Goal: Task Accomplishment & Management: Manage account settings

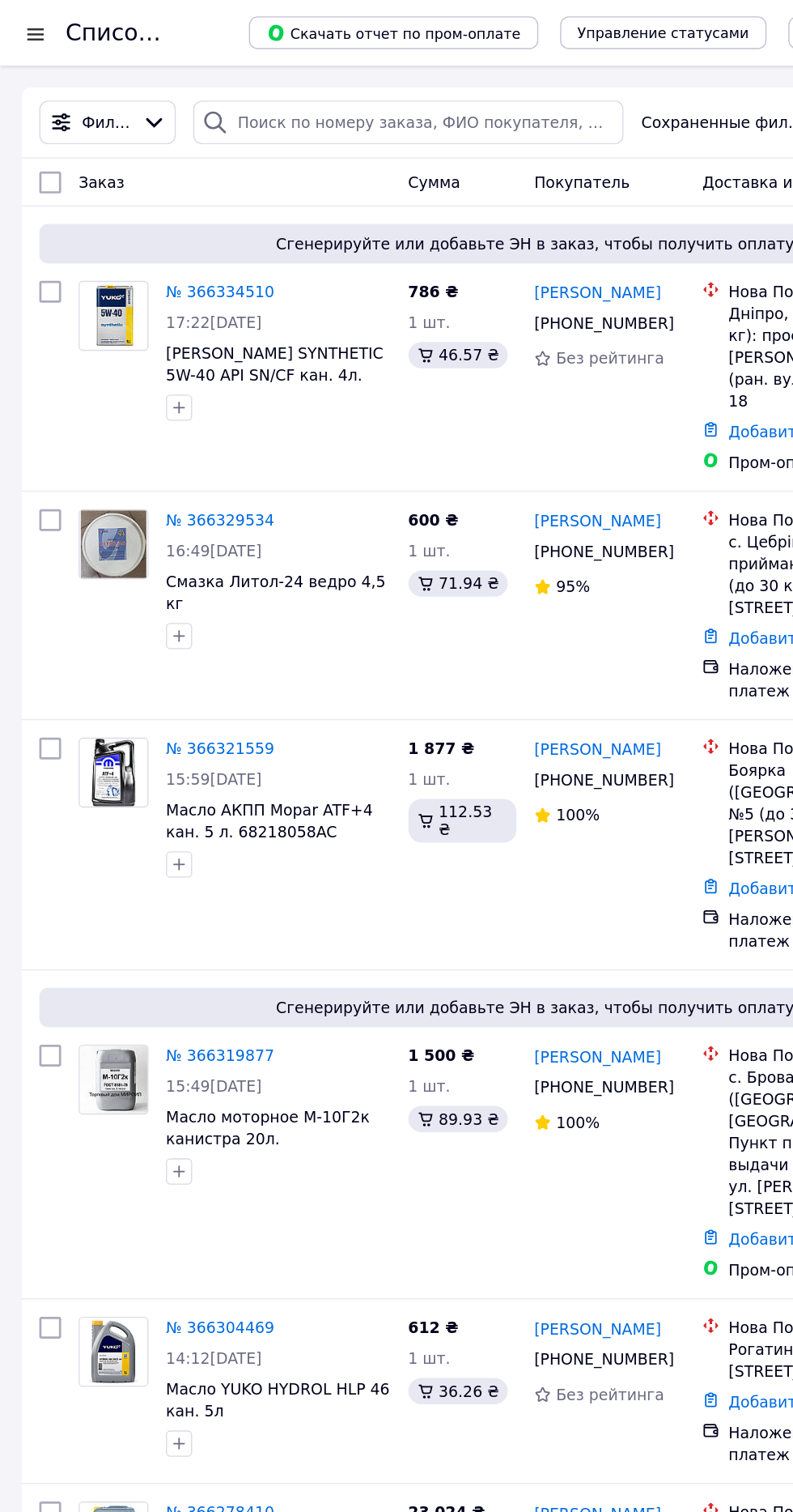
click at [26, 26] on div at bounding box center [26, 25] width 20 height 16
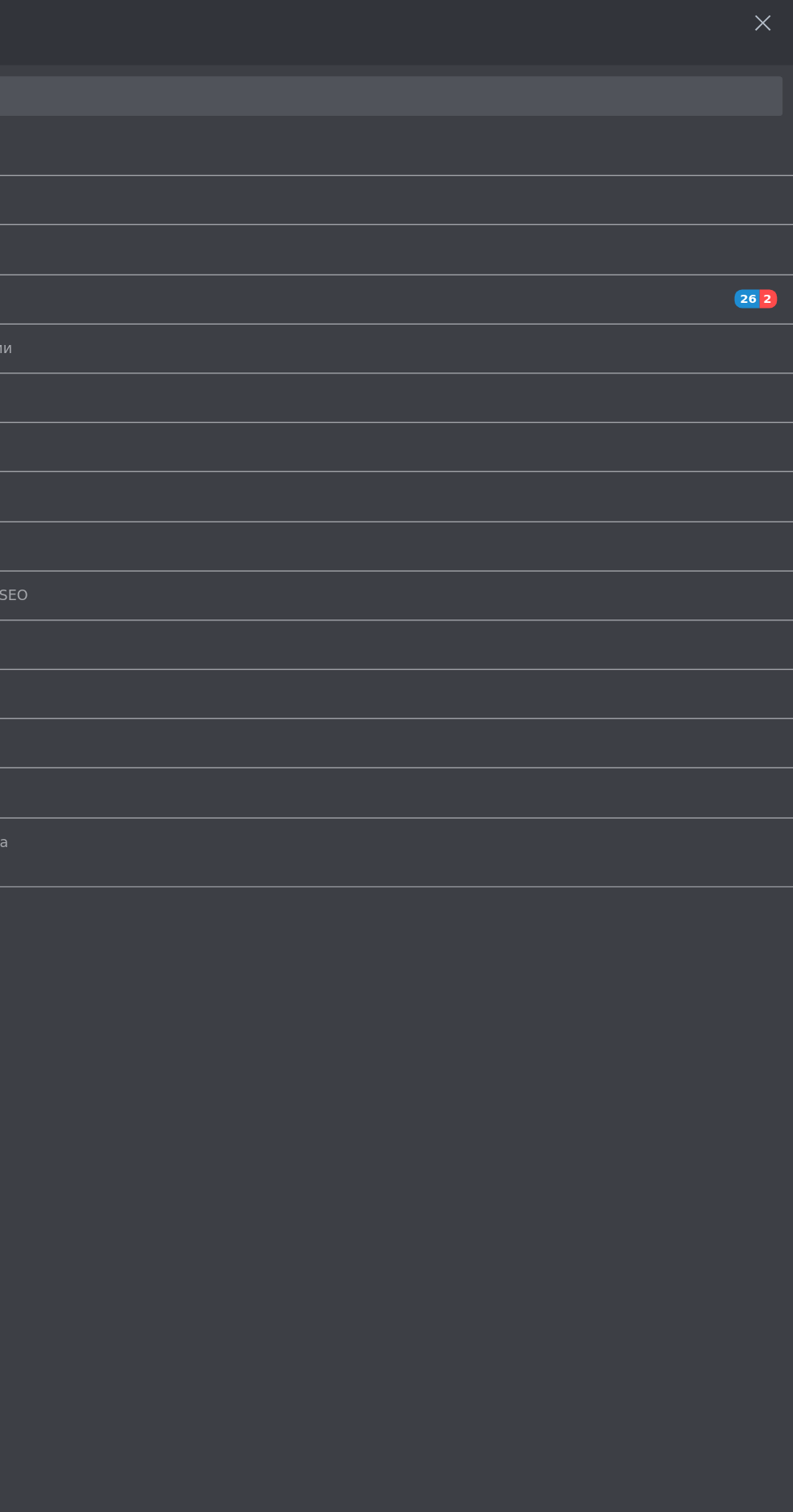
click at [728, 215] on span "Уведомления" at bounding box center [393, 222] width 694 height 14
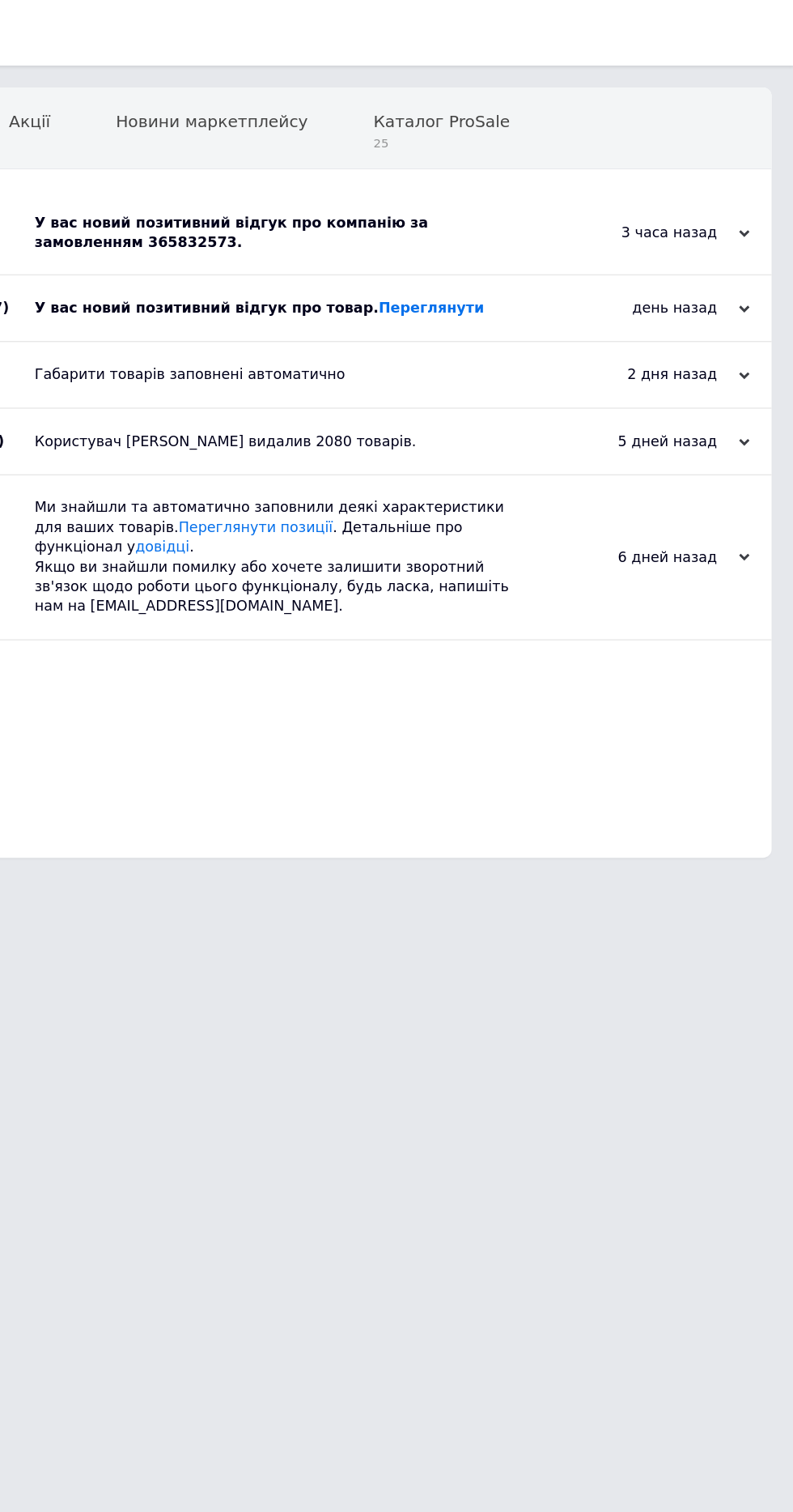
scroll to position [0, 8]
click at [756, 172] on use at bounding box center [757, 172] width 8 height 5
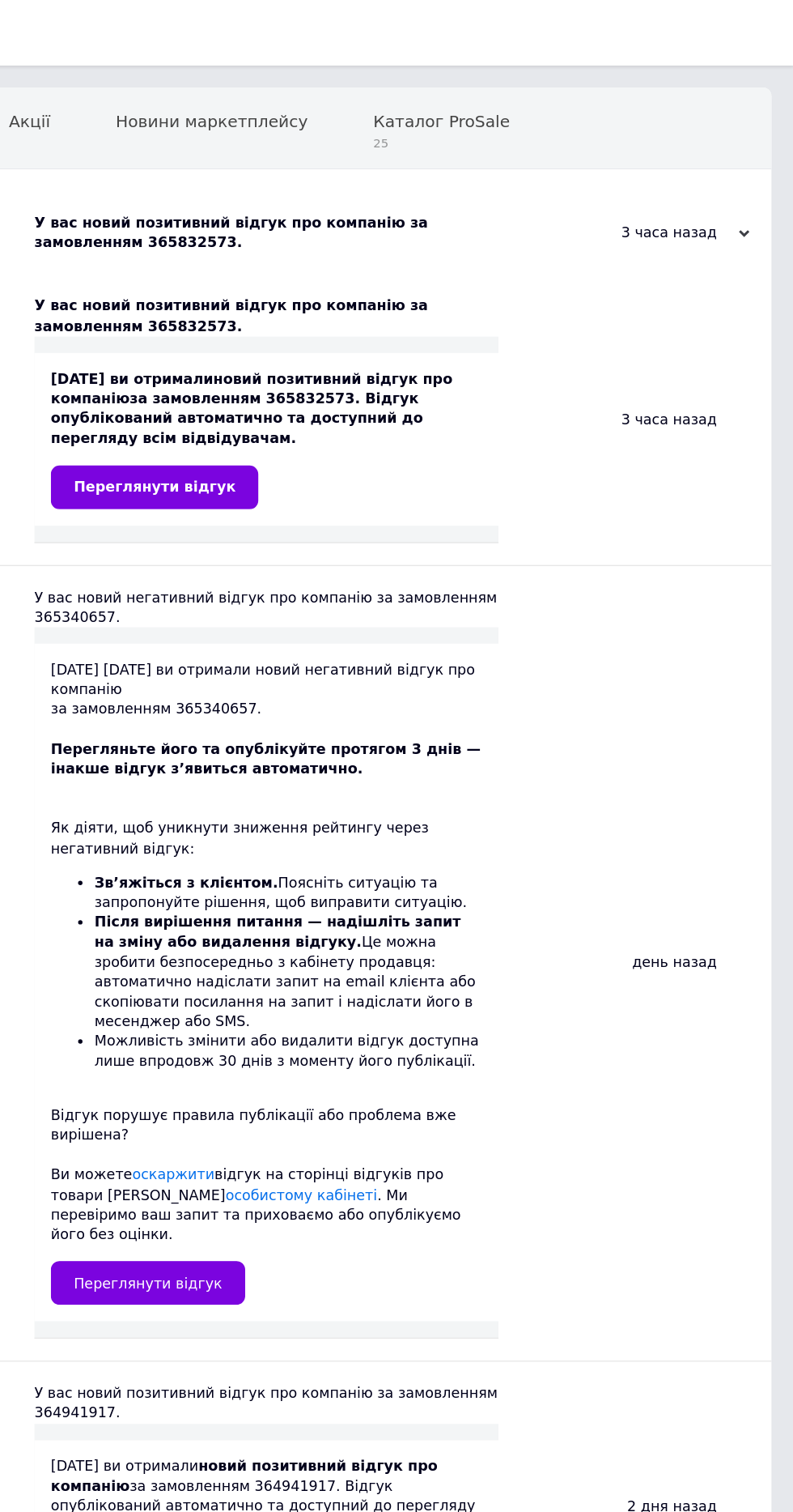
click at [343, 355] on span "Переглянути відгук" at bounding box center [319, 361] width 120 height 12
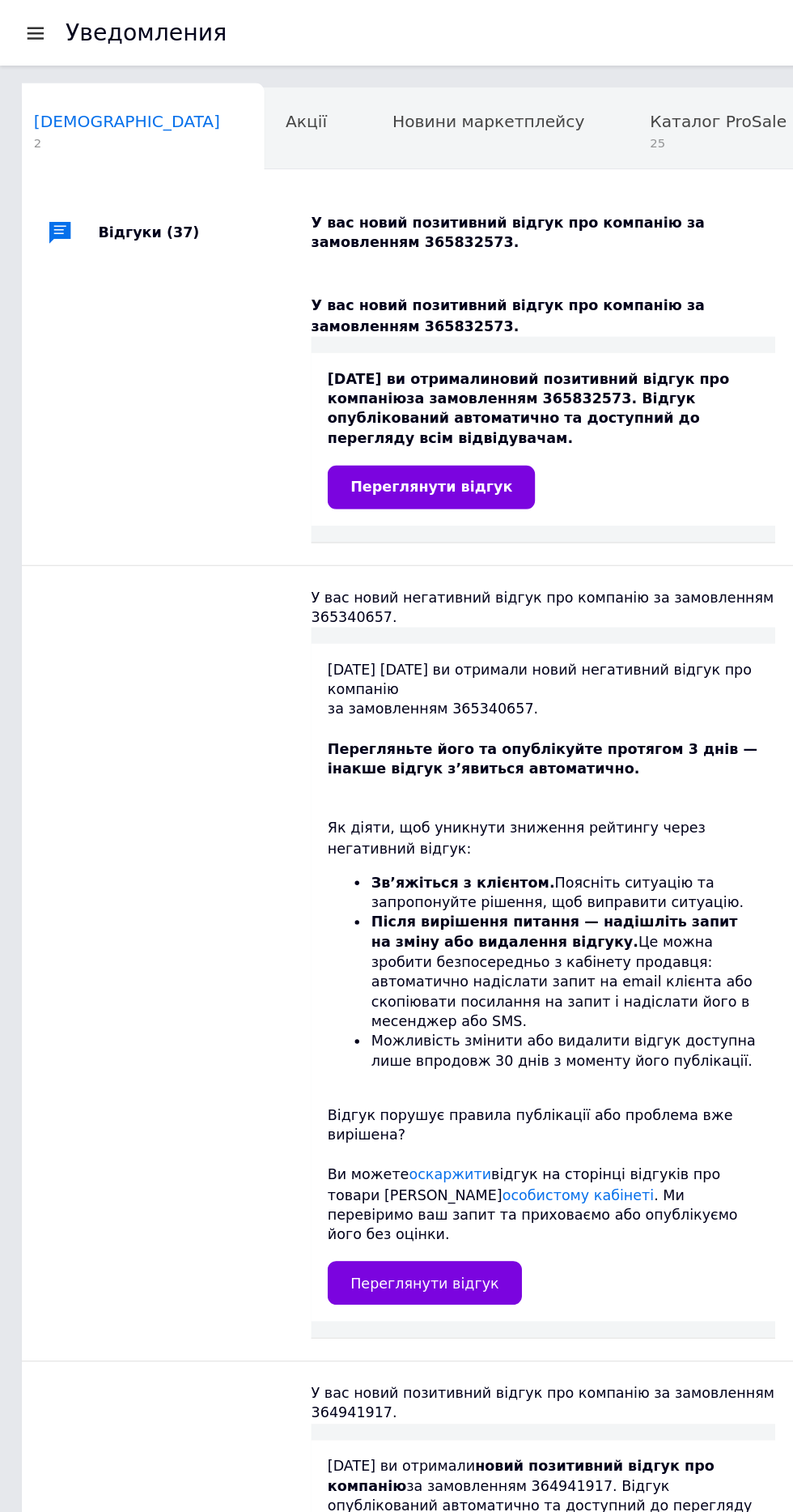
click at [26, 23] on div at bounding box center [26, 24] width 20 height 14
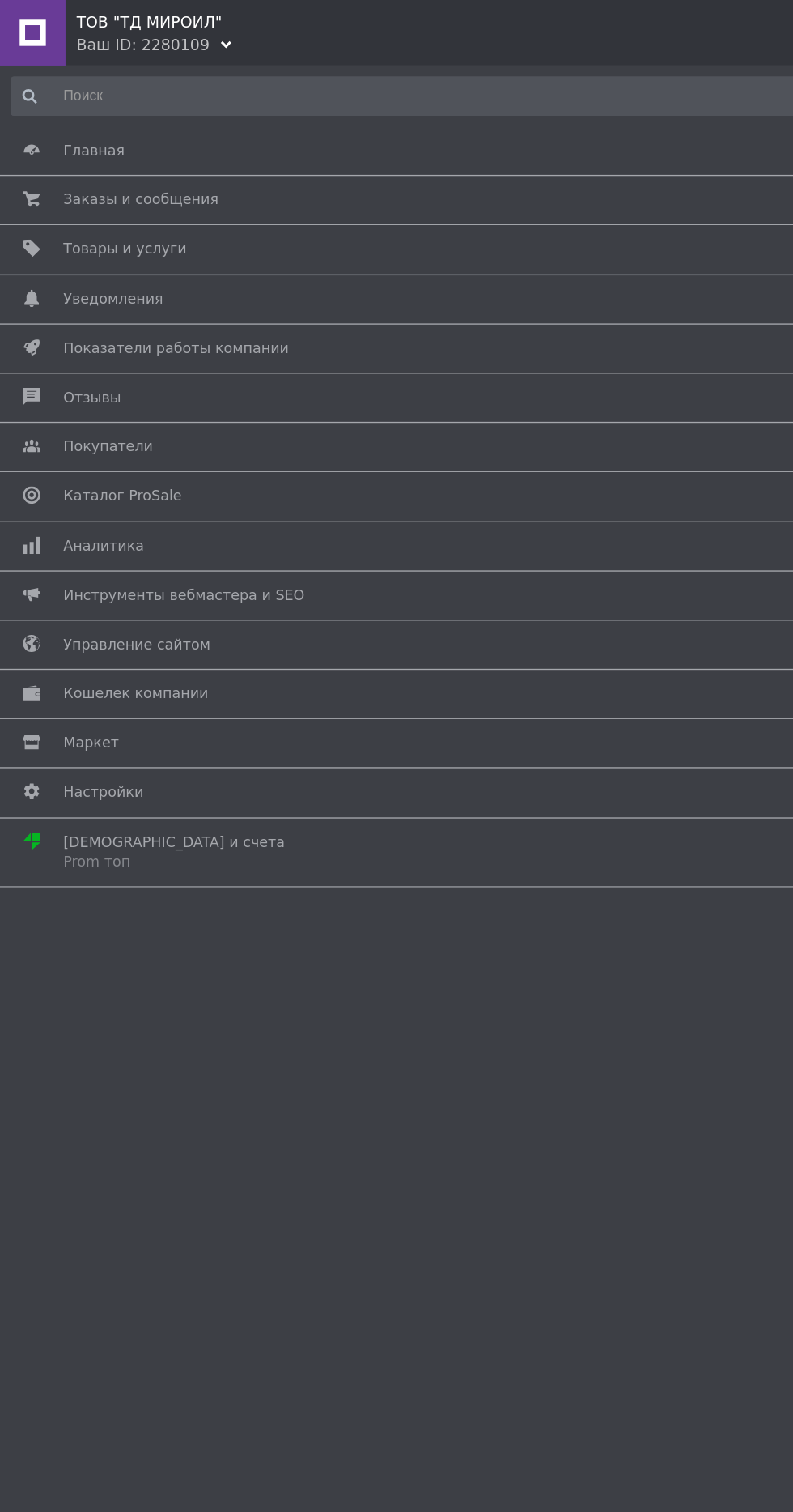
click at [249, 546] on span "Маркет" at bounding box center [393, 550] width 694 height 14
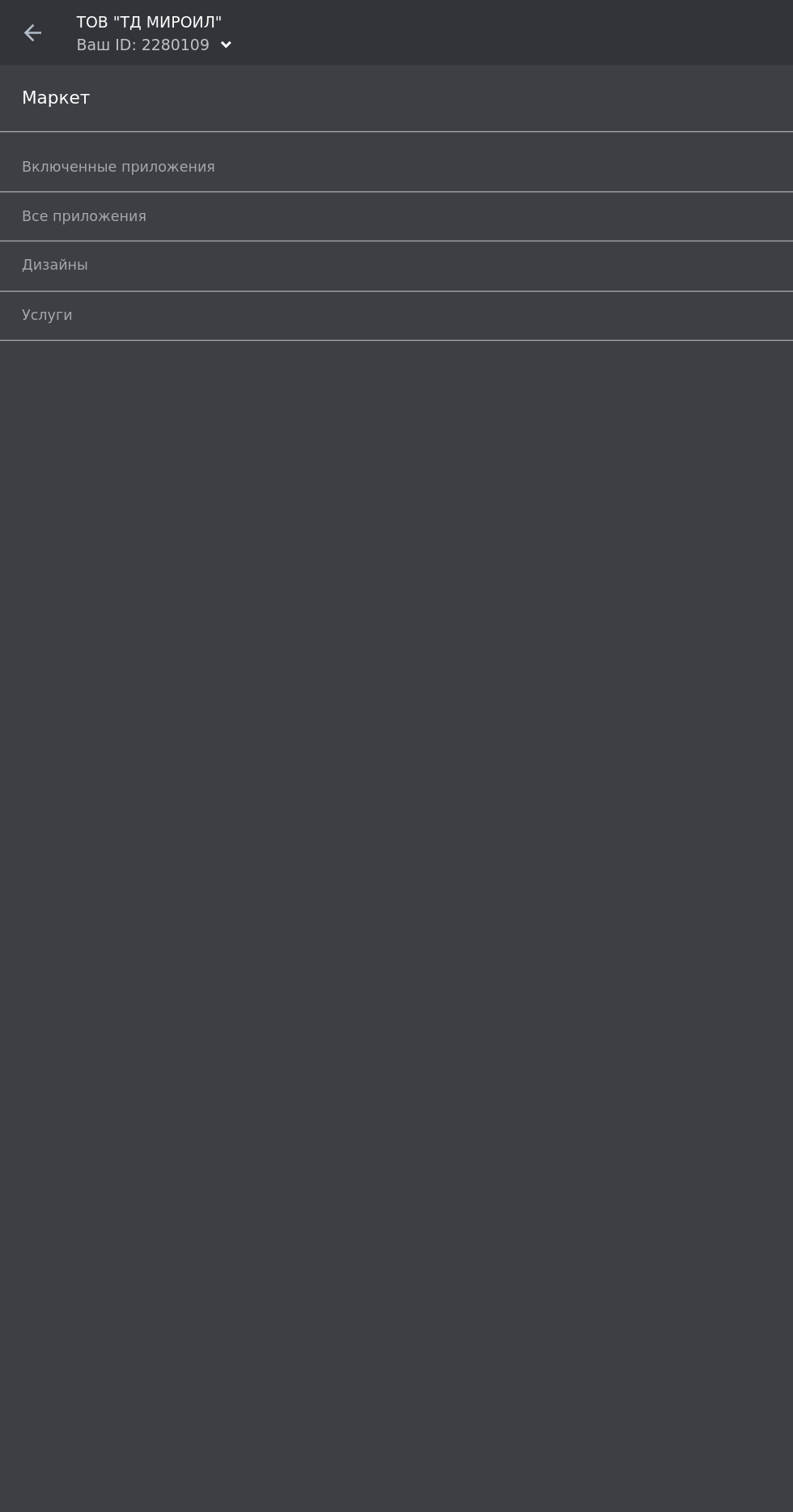
click at [398, 121] on span "Включенные приложения" at bounding box center [378, 123] width 724 height 14
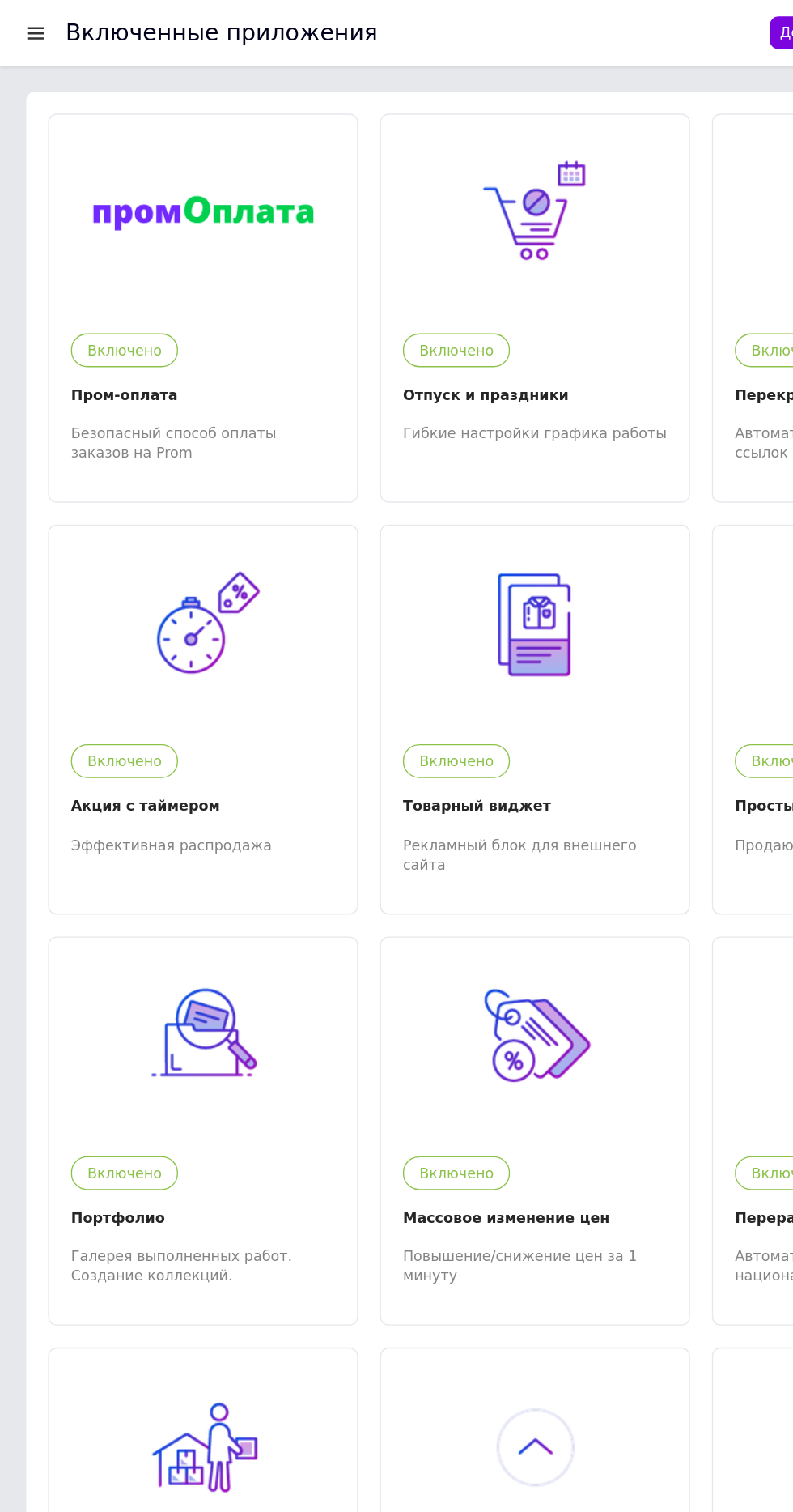
click at [175, 161] on img at bounding box center [150, 158] width 164 height 26
click at [29, 25] on div at bounding box center [26, 24] width 20 height 14
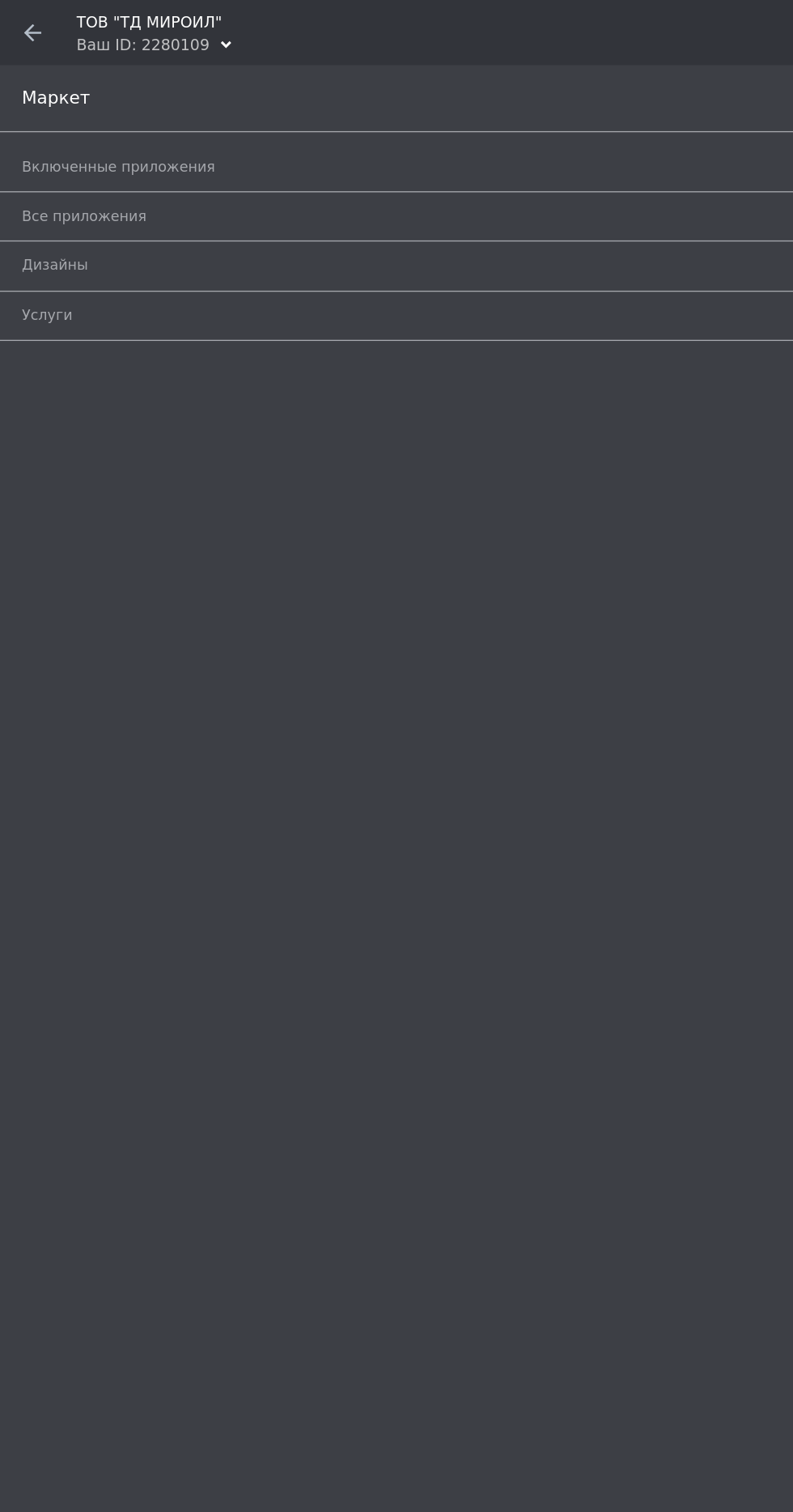
click at [59, 67] on div "Маркет" at bounding box center [396, 73] width 793 height 49
click at [29, 18] on icon at bounding box center [24, 24] width 13 height 13
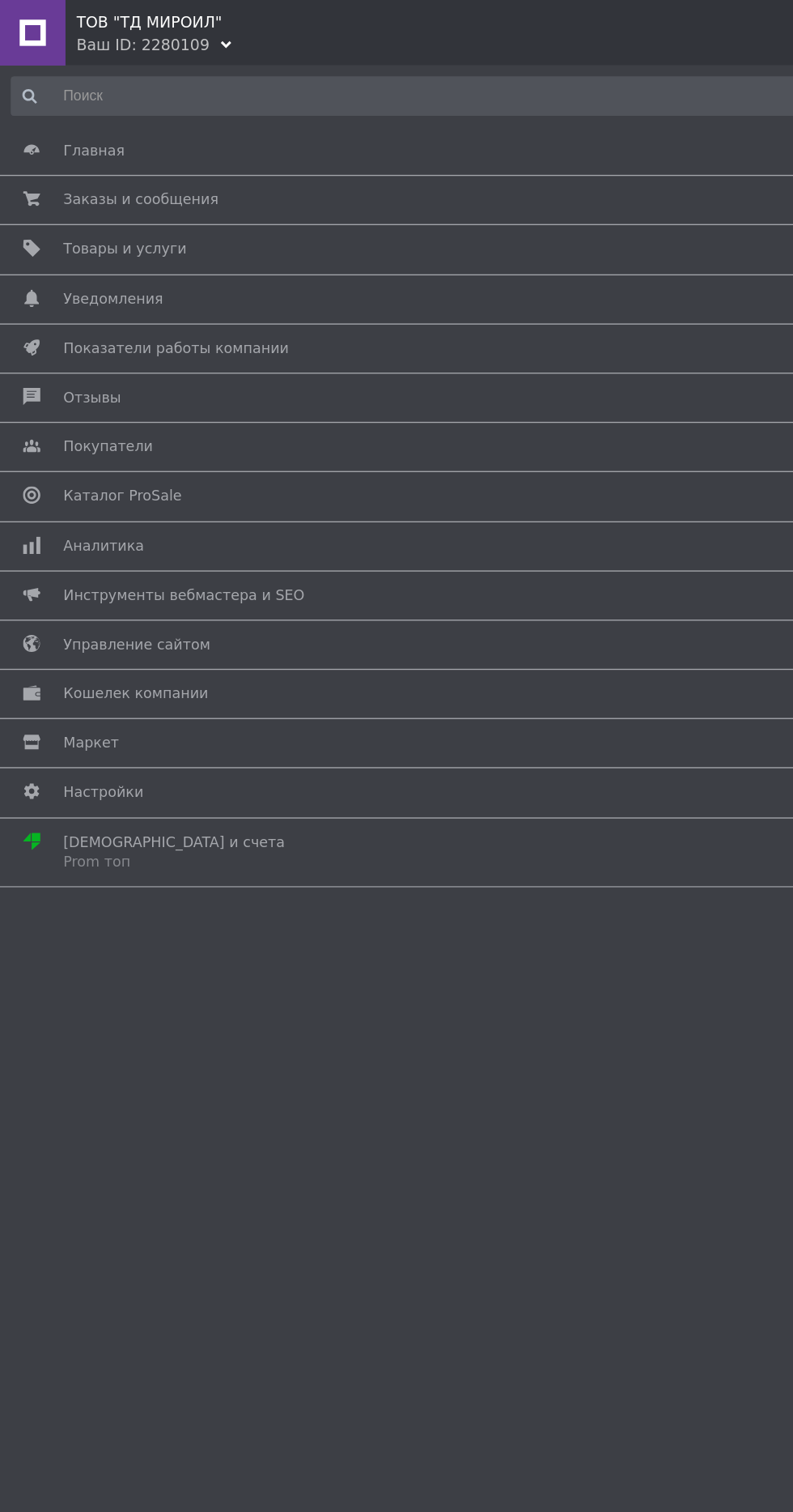
click at [238, 590] on span "Настройки" at bounding box center [393, 587] width 694 height 14
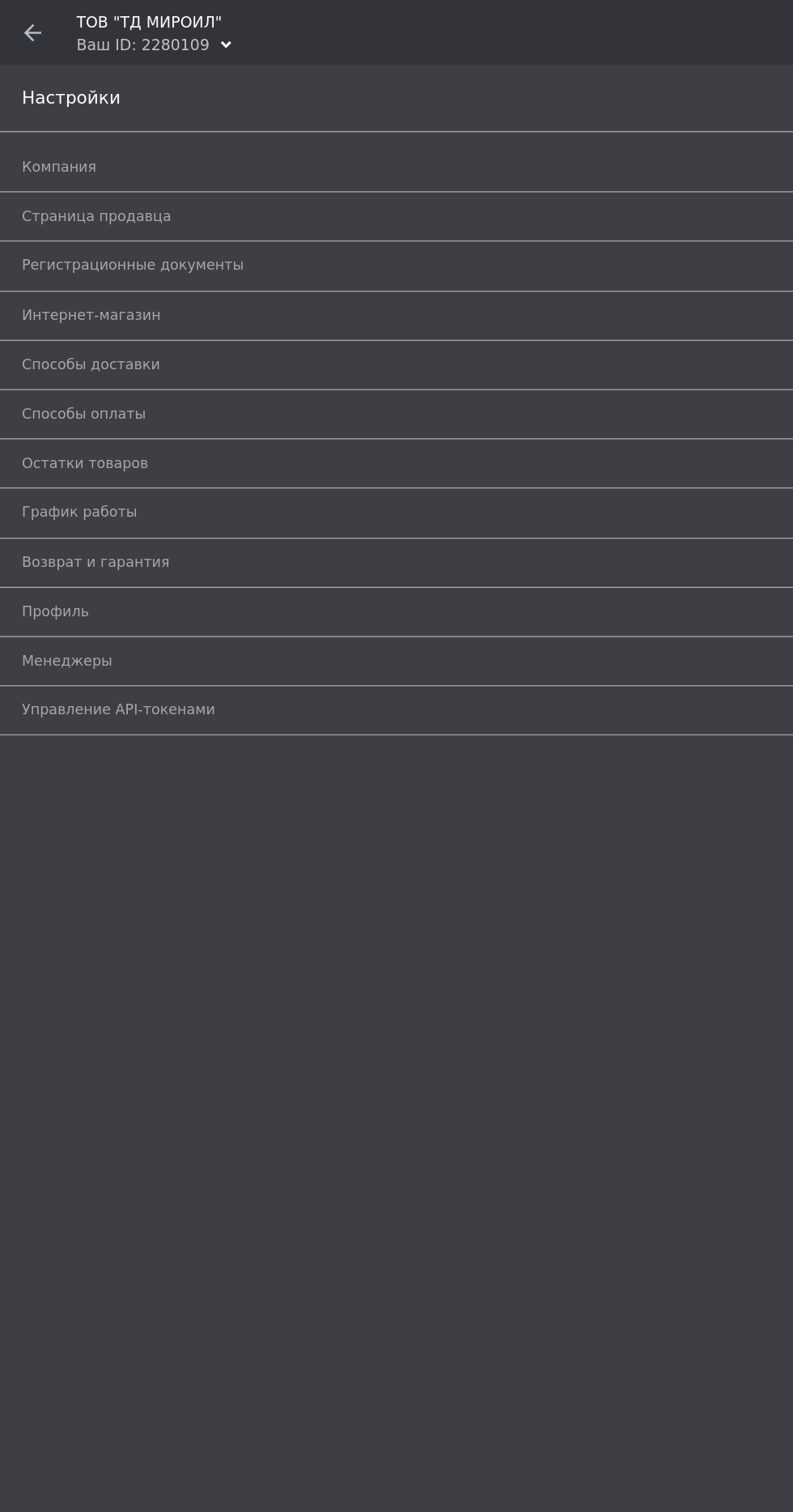
click at [325, 302] on span "Способы оплаты" at bounding box center [378, 307] width 724 height 14
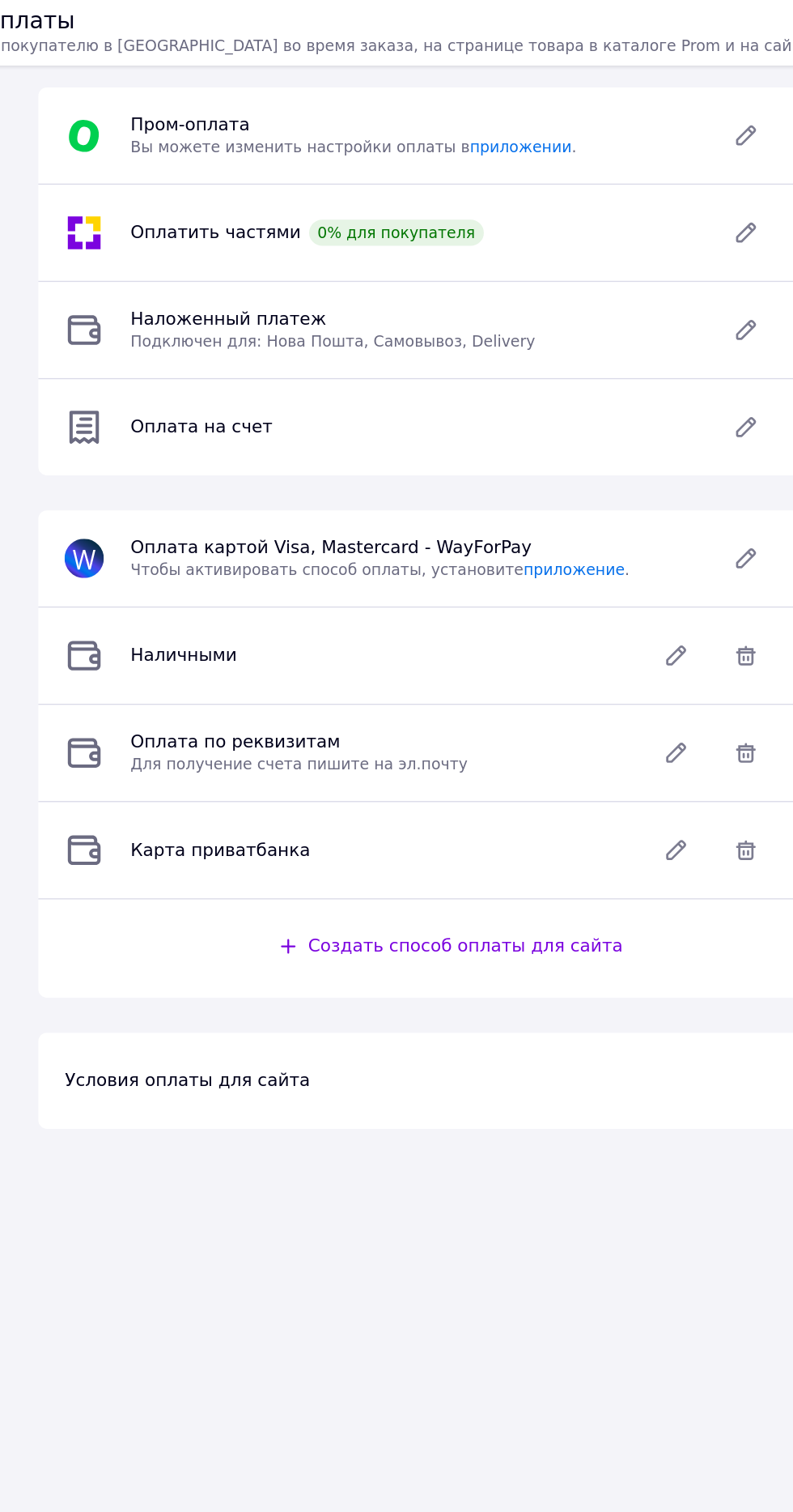
click at [633, 96] on div "Пром-оплата   Вы можете изменить настройки оплаты в приложении ." at bounding box center [448, 100] width 441 height 32
click at [694, 100] on icon at bounding box center [694, 100] width 13 height 13
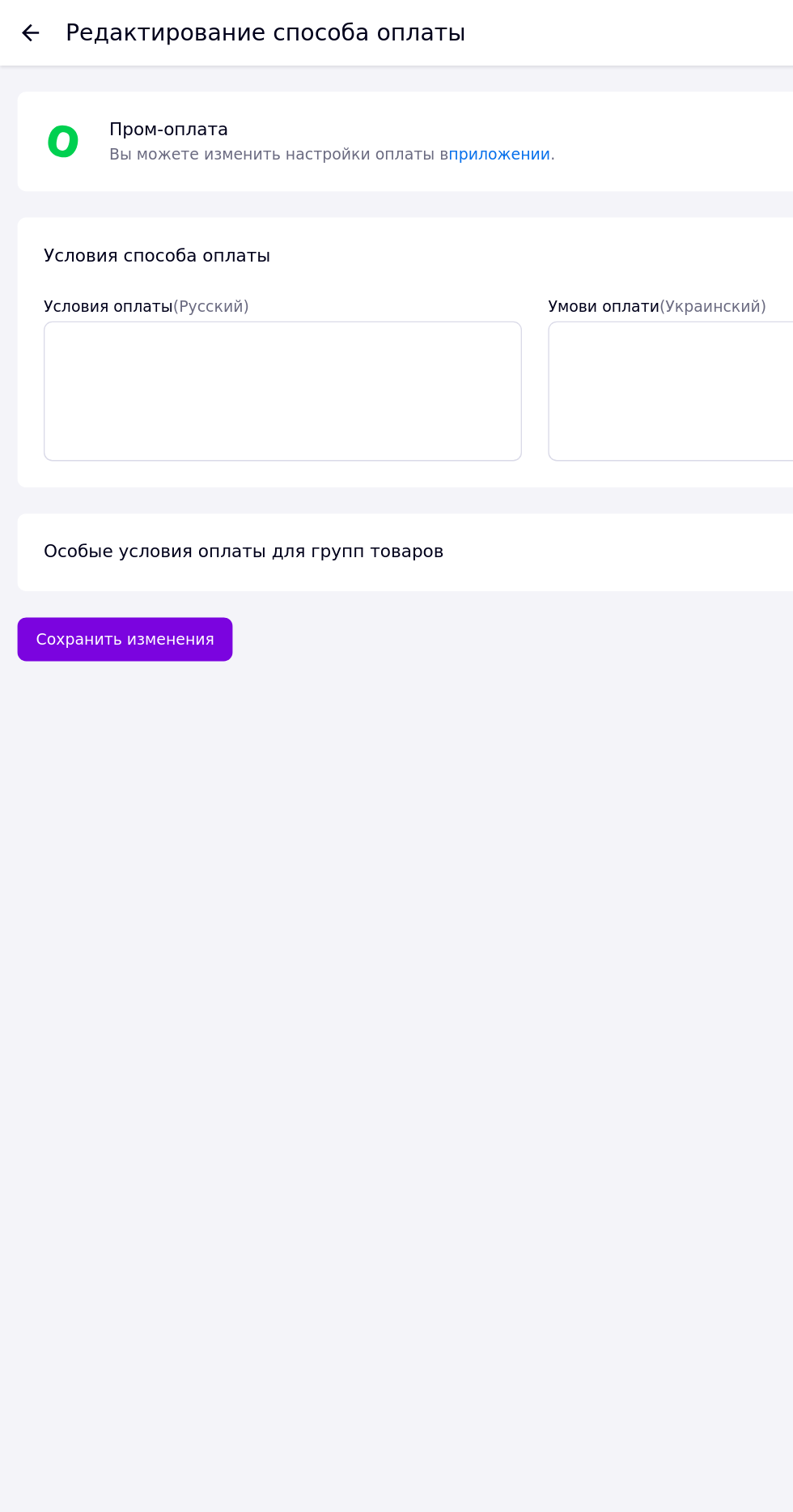
click at [340, 119] on link "приложении" at bounding box center [370, 114] width 76 height 13
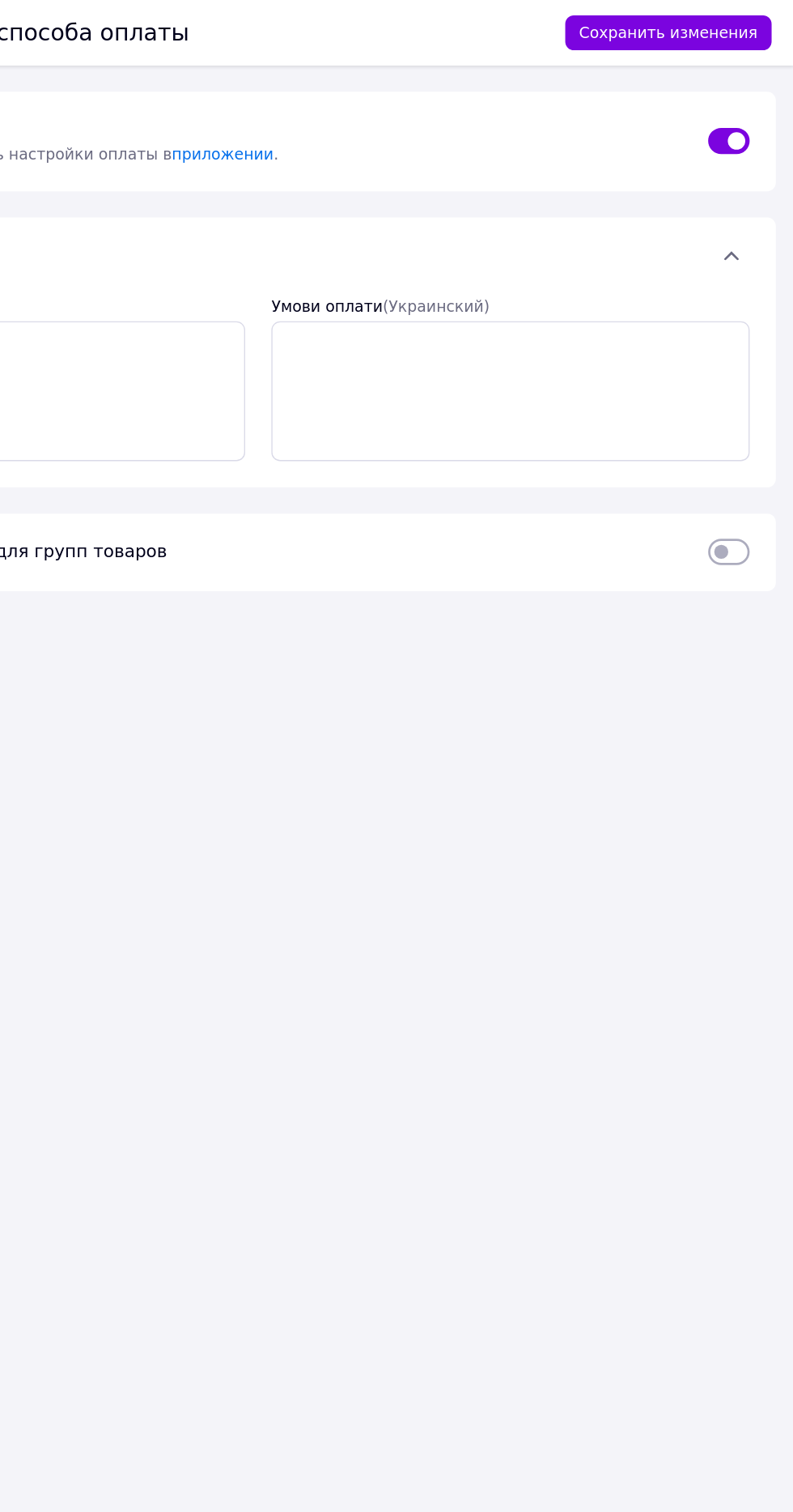
click at [745, 414] on input "checkbox" at bounding box center [745, 409] width 31 height 16
checkbox input "true"
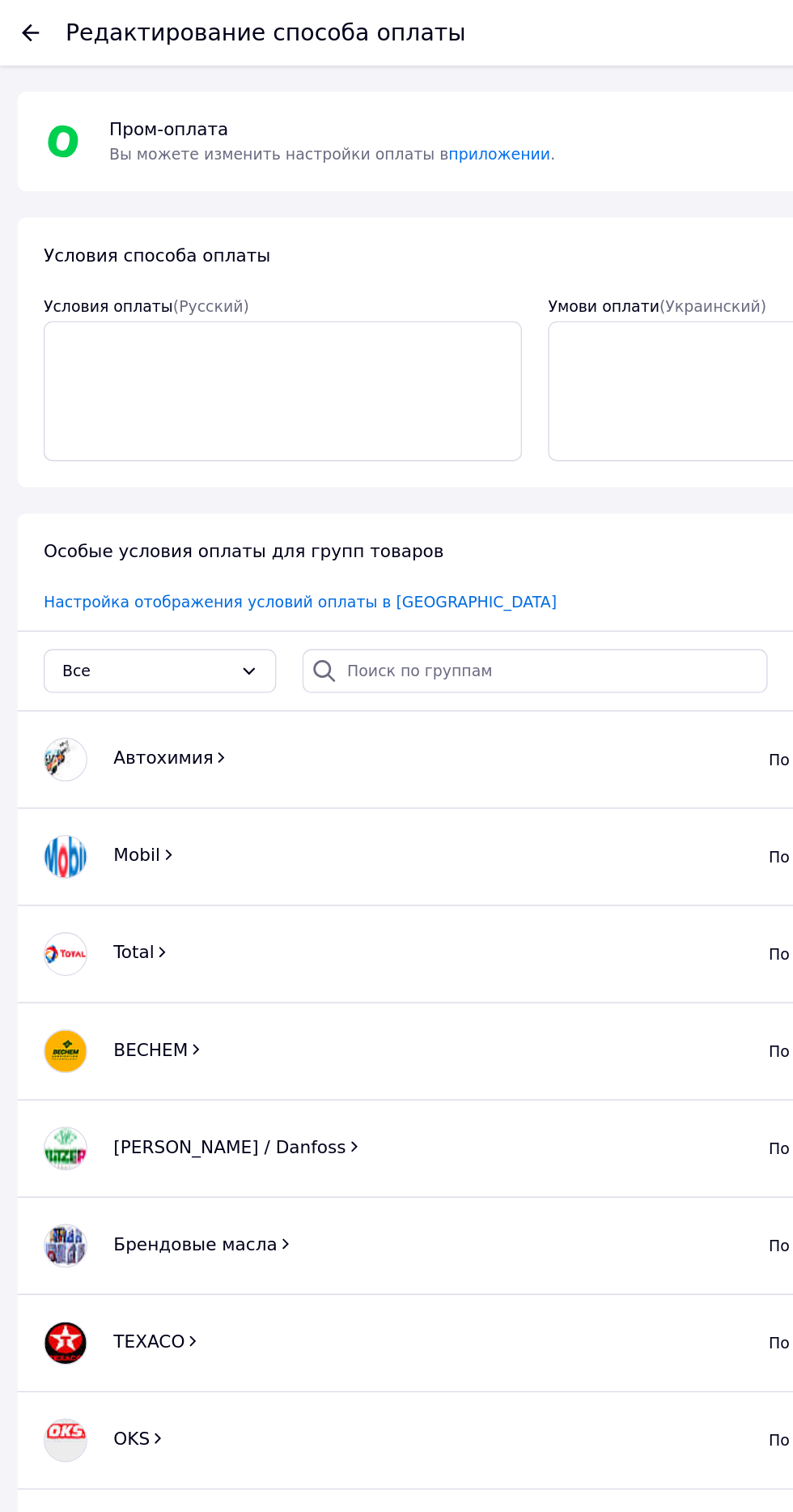
click at [23, 25] on use at bounding box center [22, 24] width 13 height 13
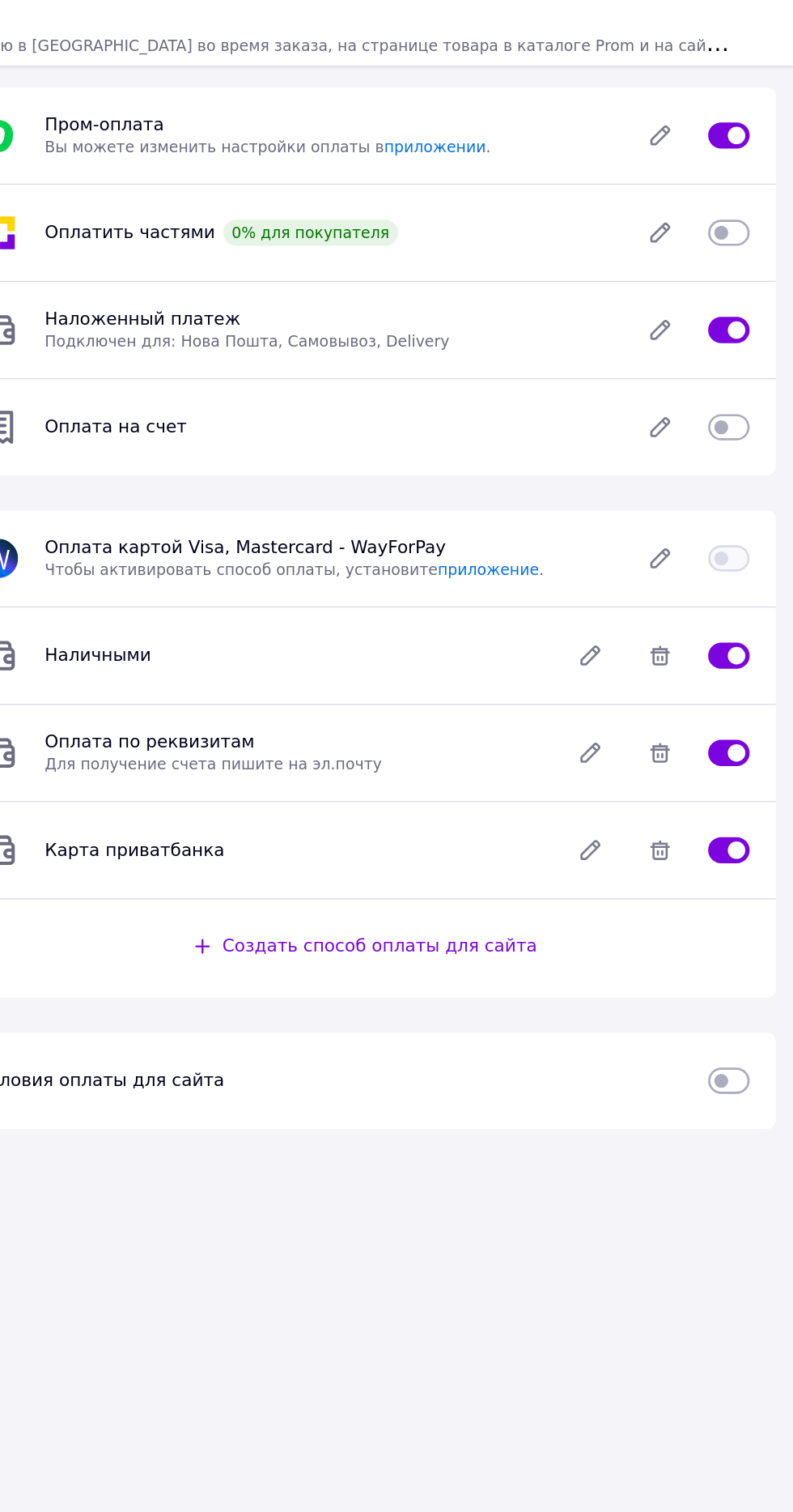
click at [313, 235] on span "Наложенный платеж" at bounding box center [310, 236] width 145 height 15
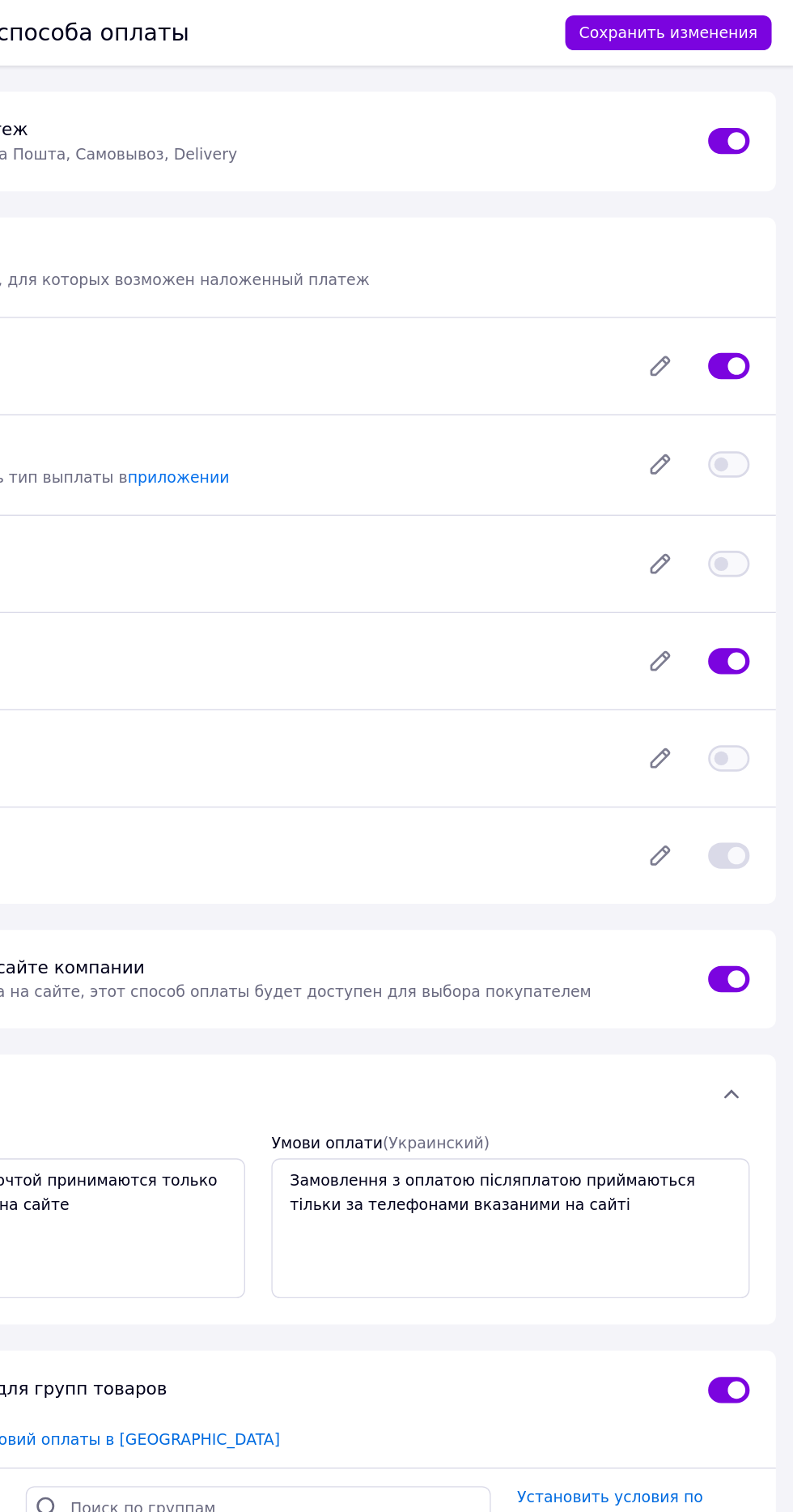
click at [752, 486] on input "checkbox" at bounding box center [745, 489] width 31 height 16
checkbox input "false"
click at [697, 22] on button "Сохранить изменения" at bounding box center [700, 24] width 153 height 26
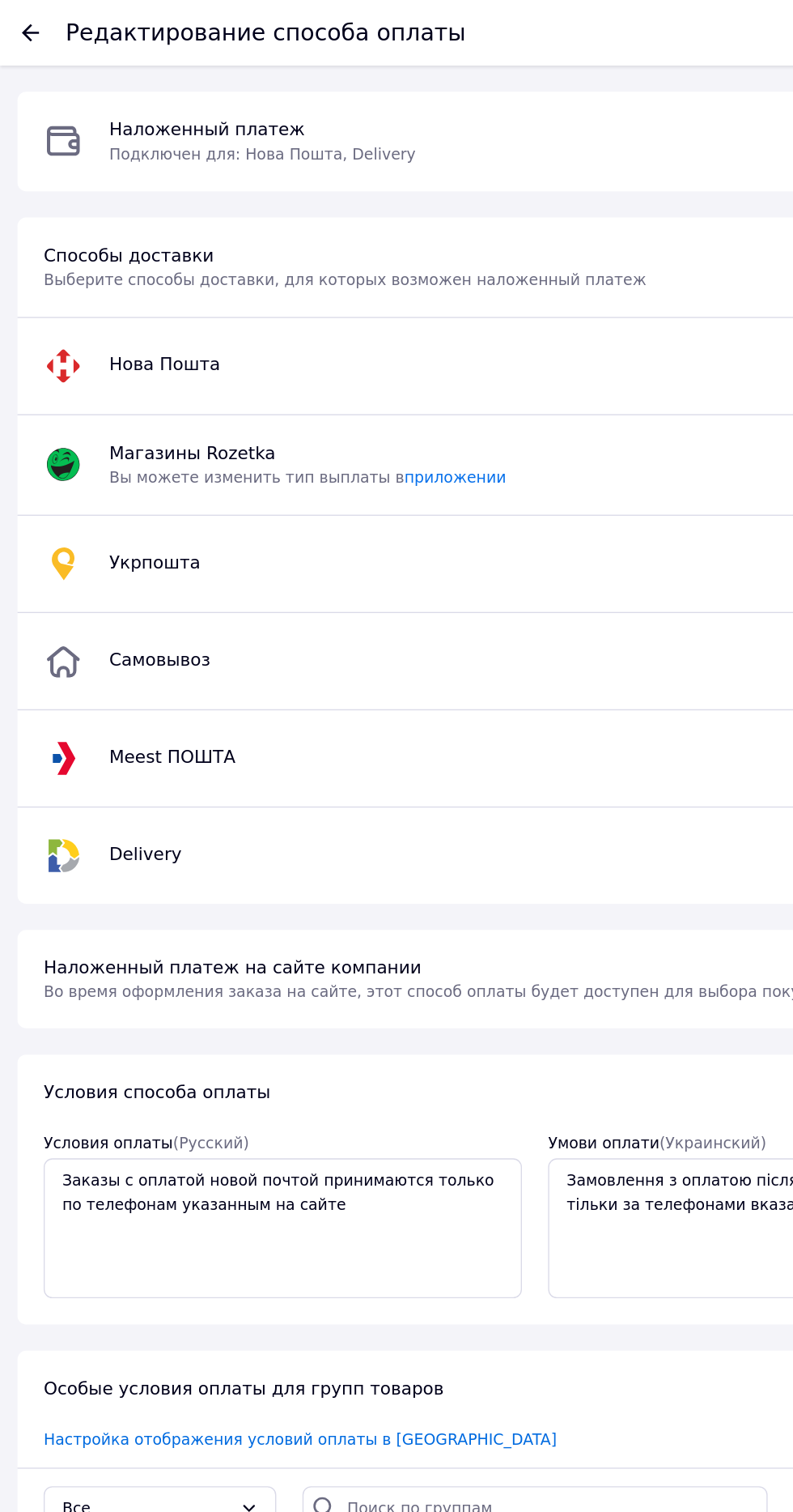
click at [22, 20] on icon at bounding box center [22, 24] width 13 height 13
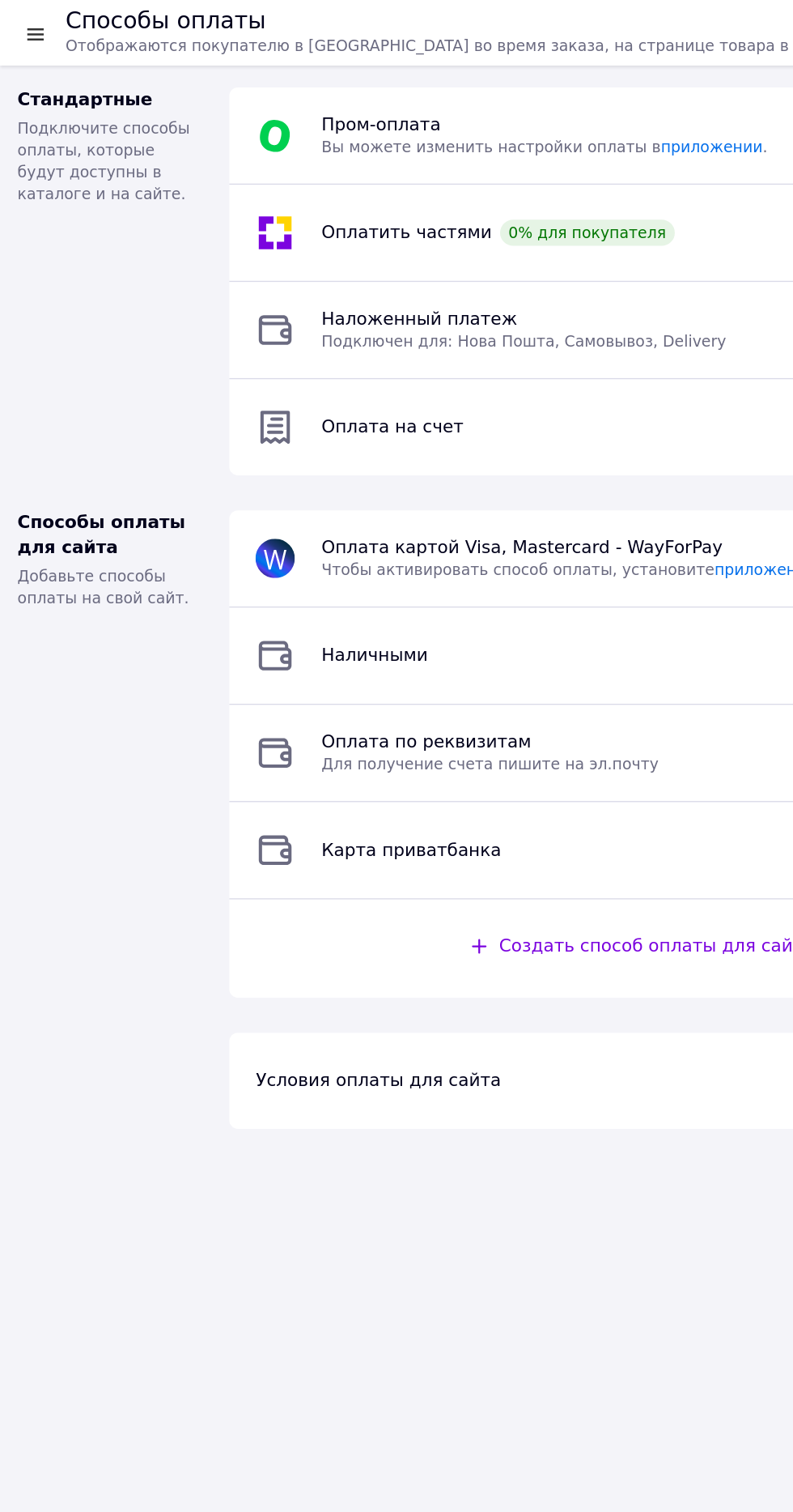
click at [24, 26] on div at bounding box center [26, 25] width 20 height 16
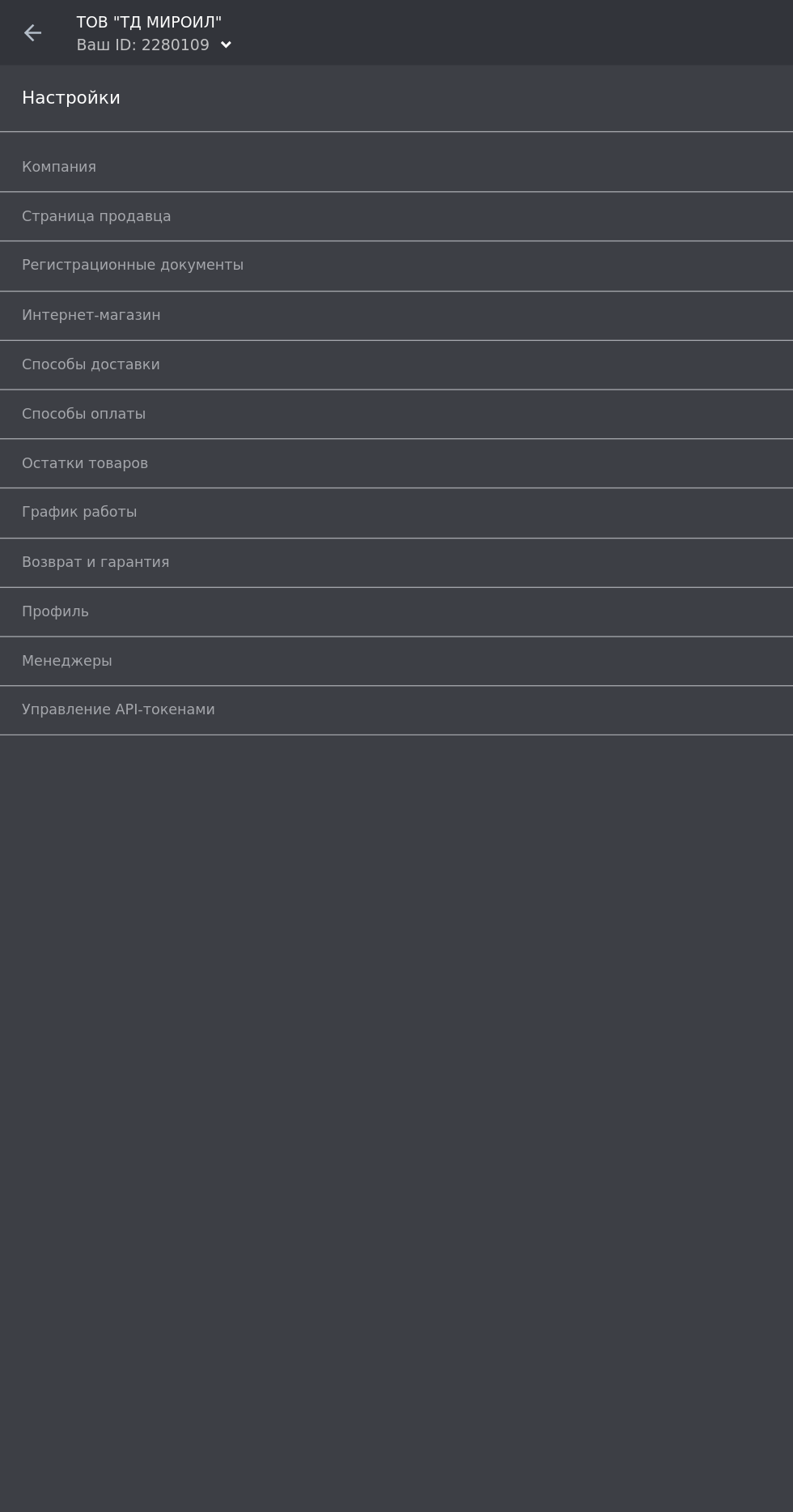
click at [24, 24] on use at bounding box center [24, 24] width 13 height 13
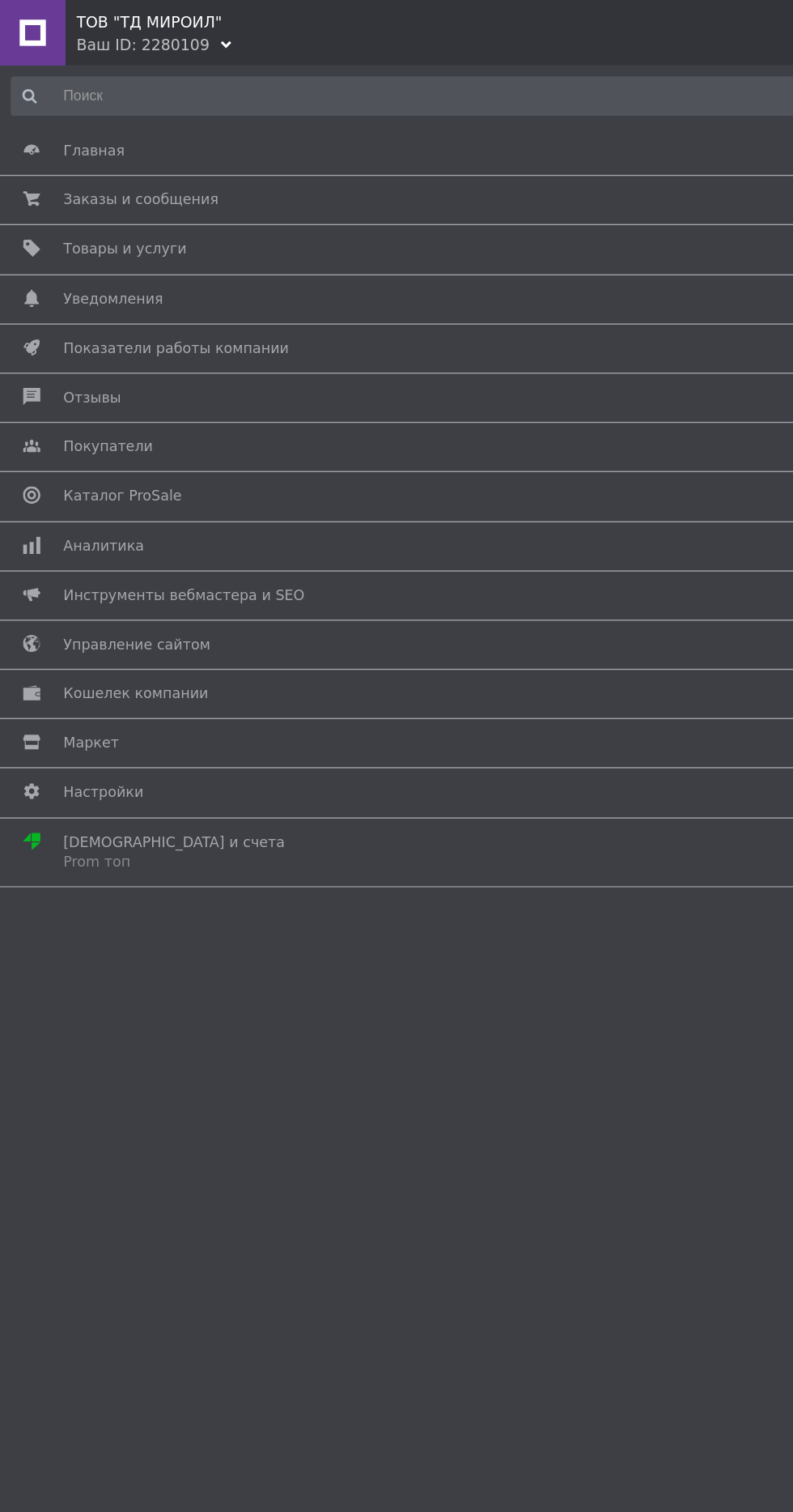
click at [69, 183] on span "Товары и услуги" at bounding box center [93, 184] width 92 height 14
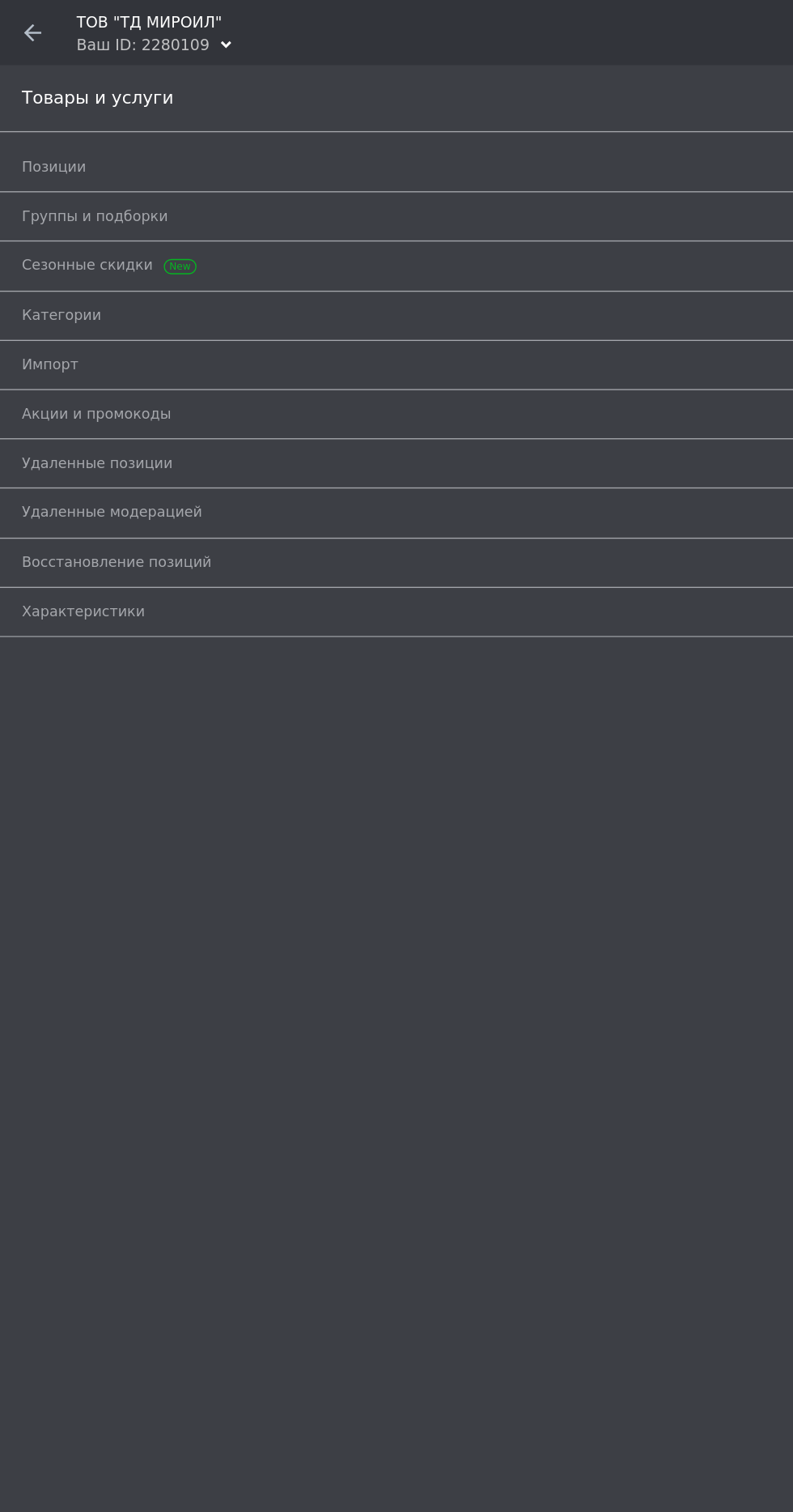
click at [56, 158] on span "Группы и подборки" at bounding box center [70, 160] width 109 height 14
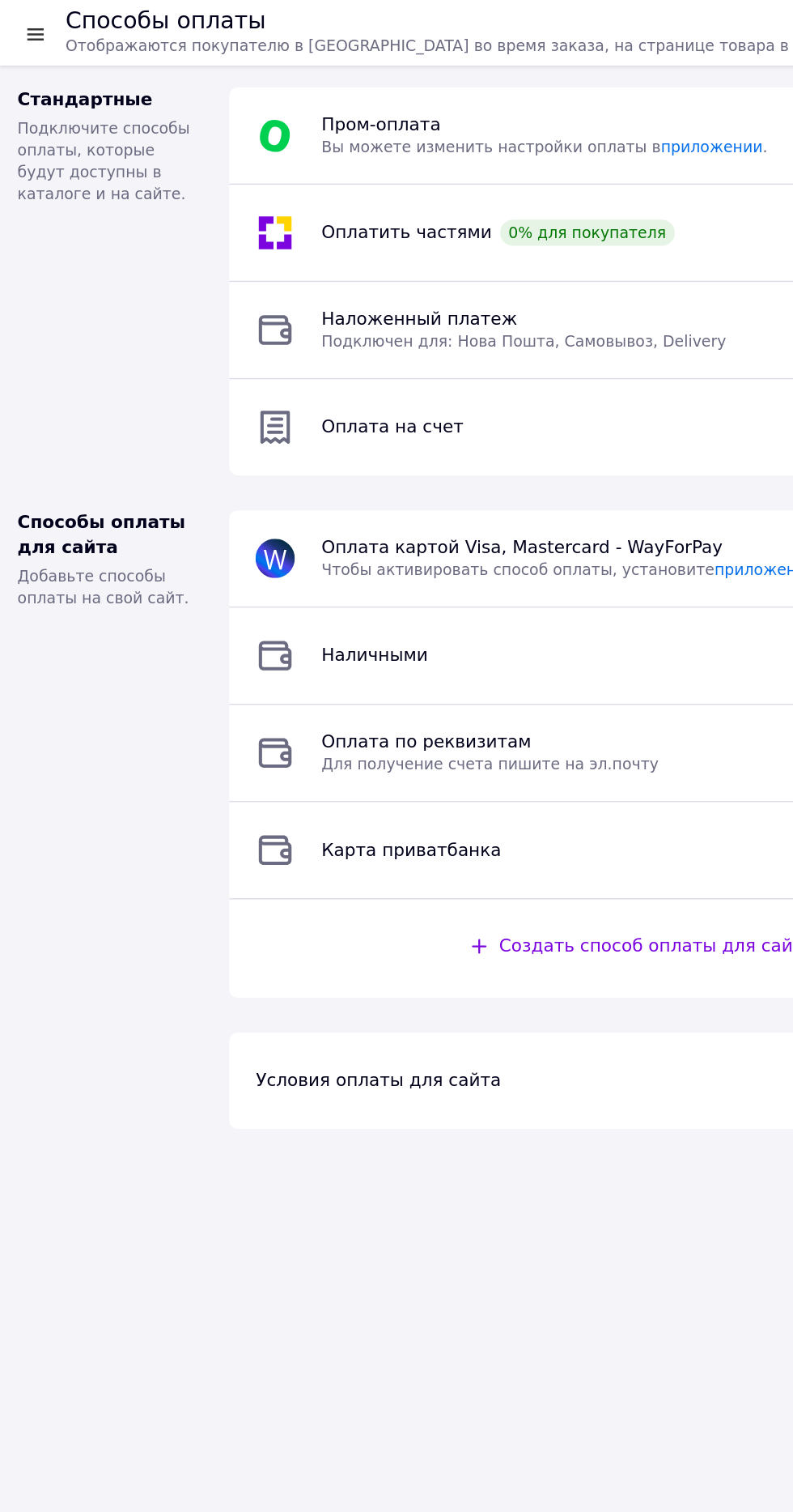
click at [26, 22] on div at bounding box center [26, 25] width 20 height 16
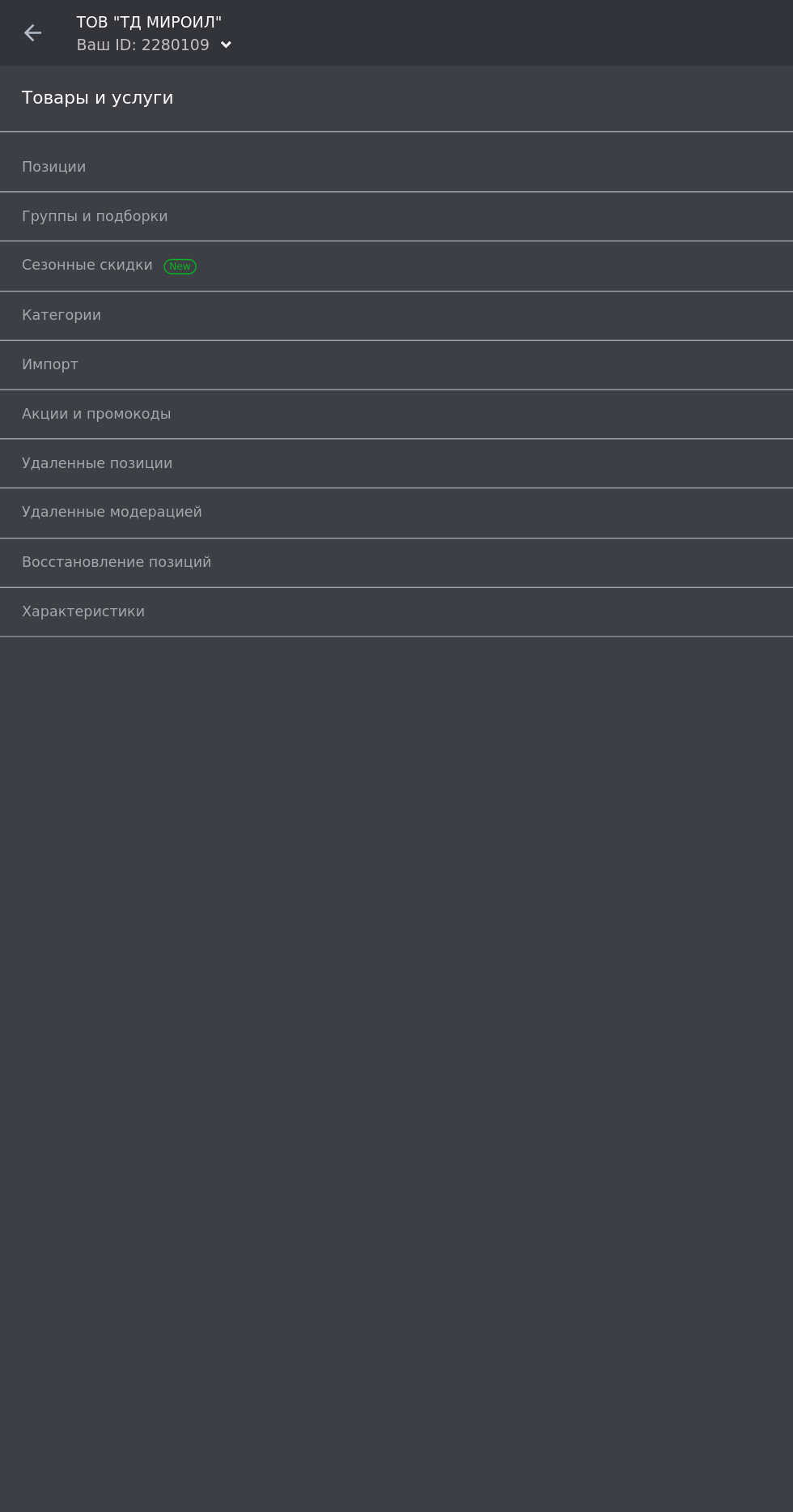
click at [26, 23] on icon at bounding box center [24, 24] width 13 height 13
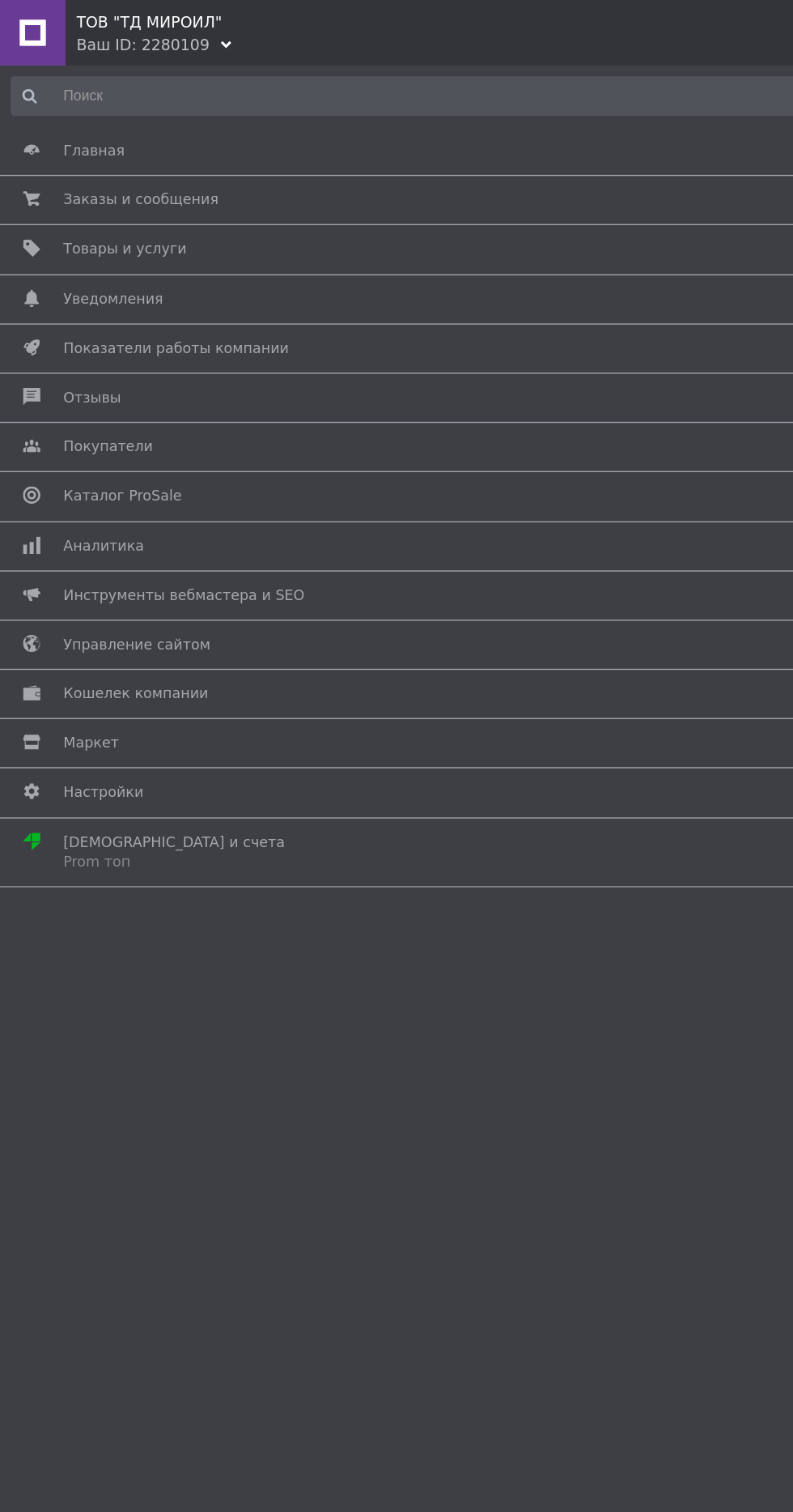
click at [60, 287] on span "Отзывы" at bounding box center [68, 294] width 43 height 14
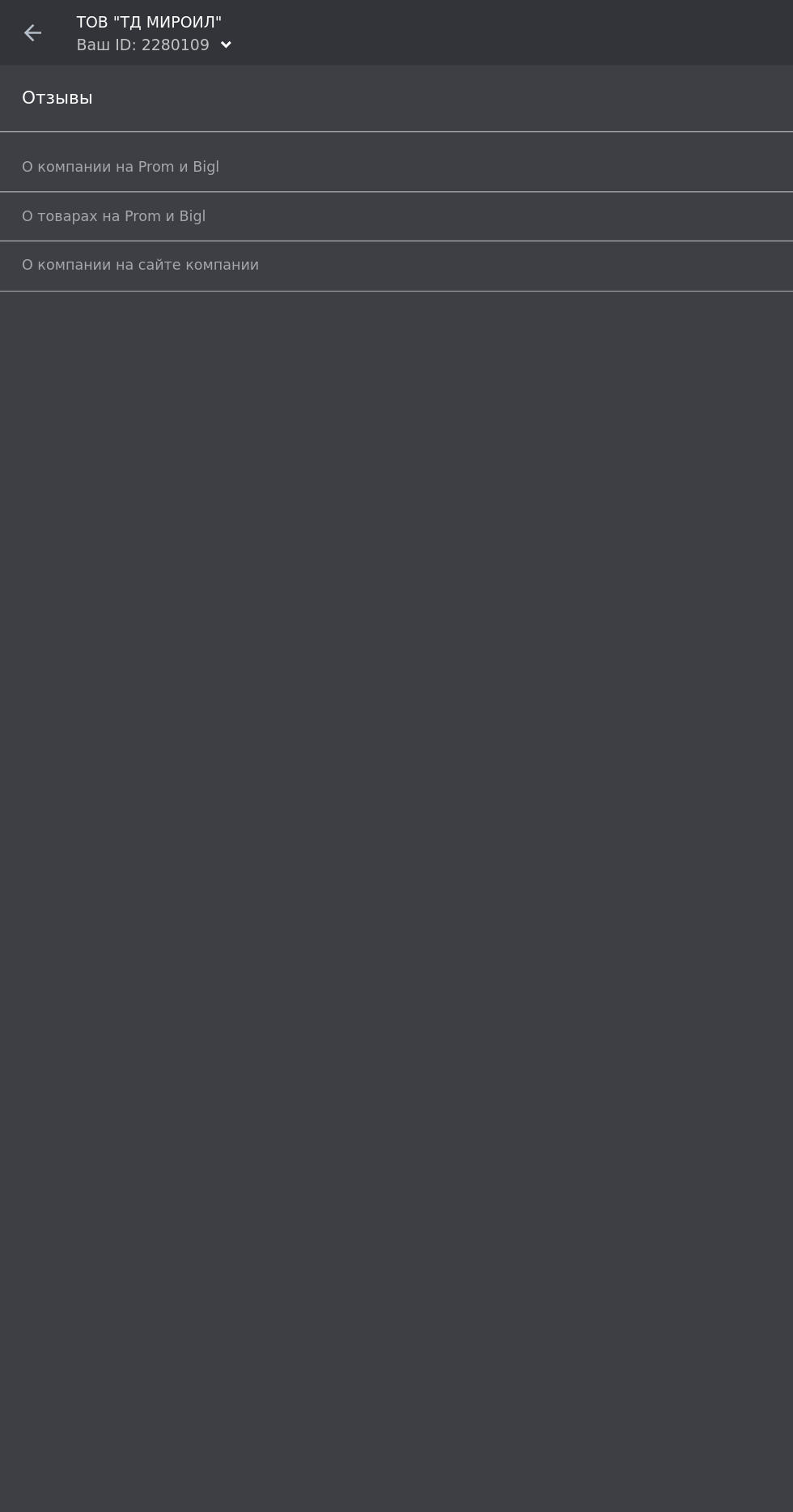
click at [61, 116] on span "О компании на Prom и Bigl" at bounding box center [89, 123] width 147 height 14
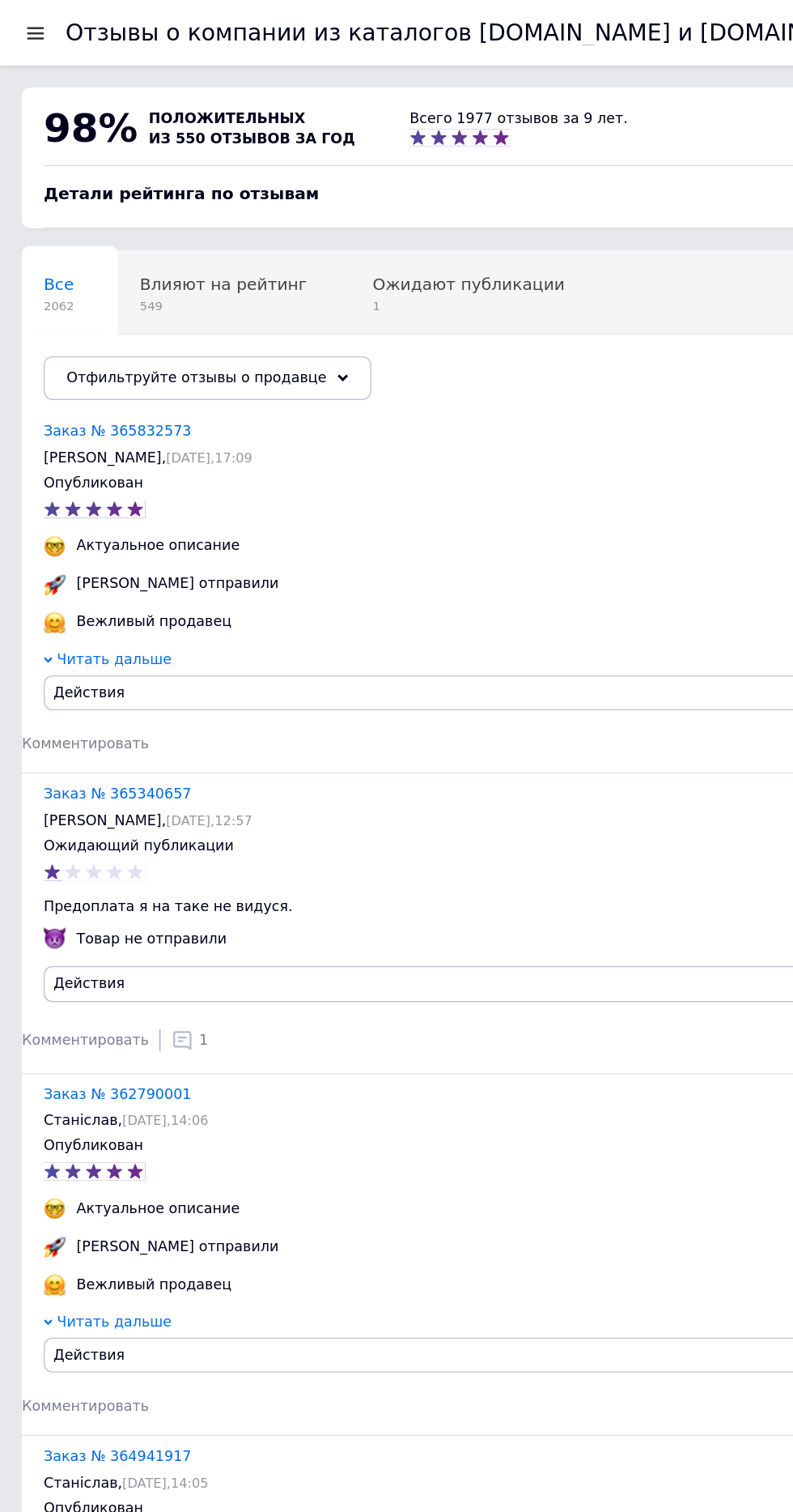
click at [129, 774] on use at bounding box center [136, 770] width 14 height 14
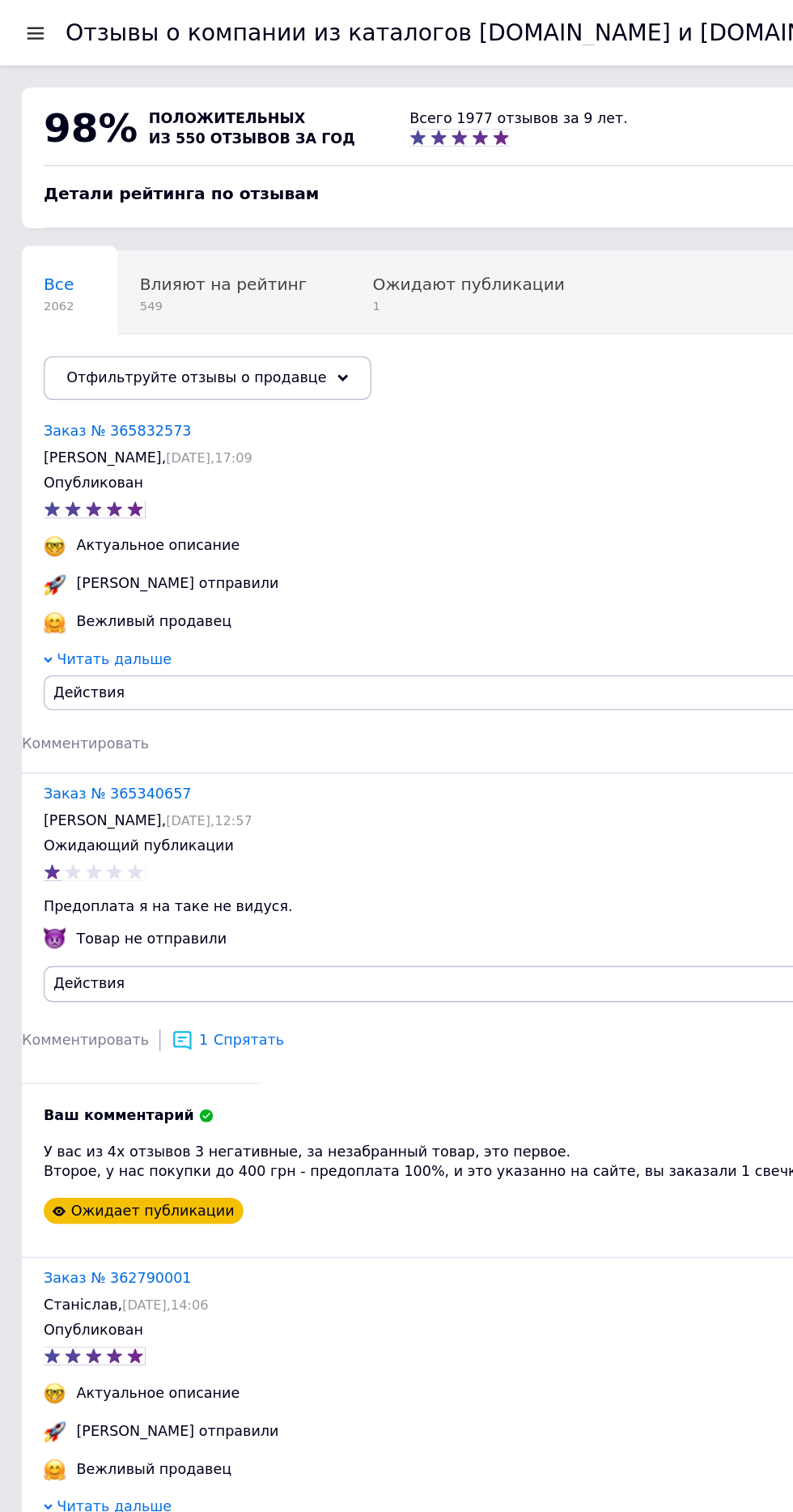
click at [20, 20] on div at bounding box center [26, 24] width 20 height 14
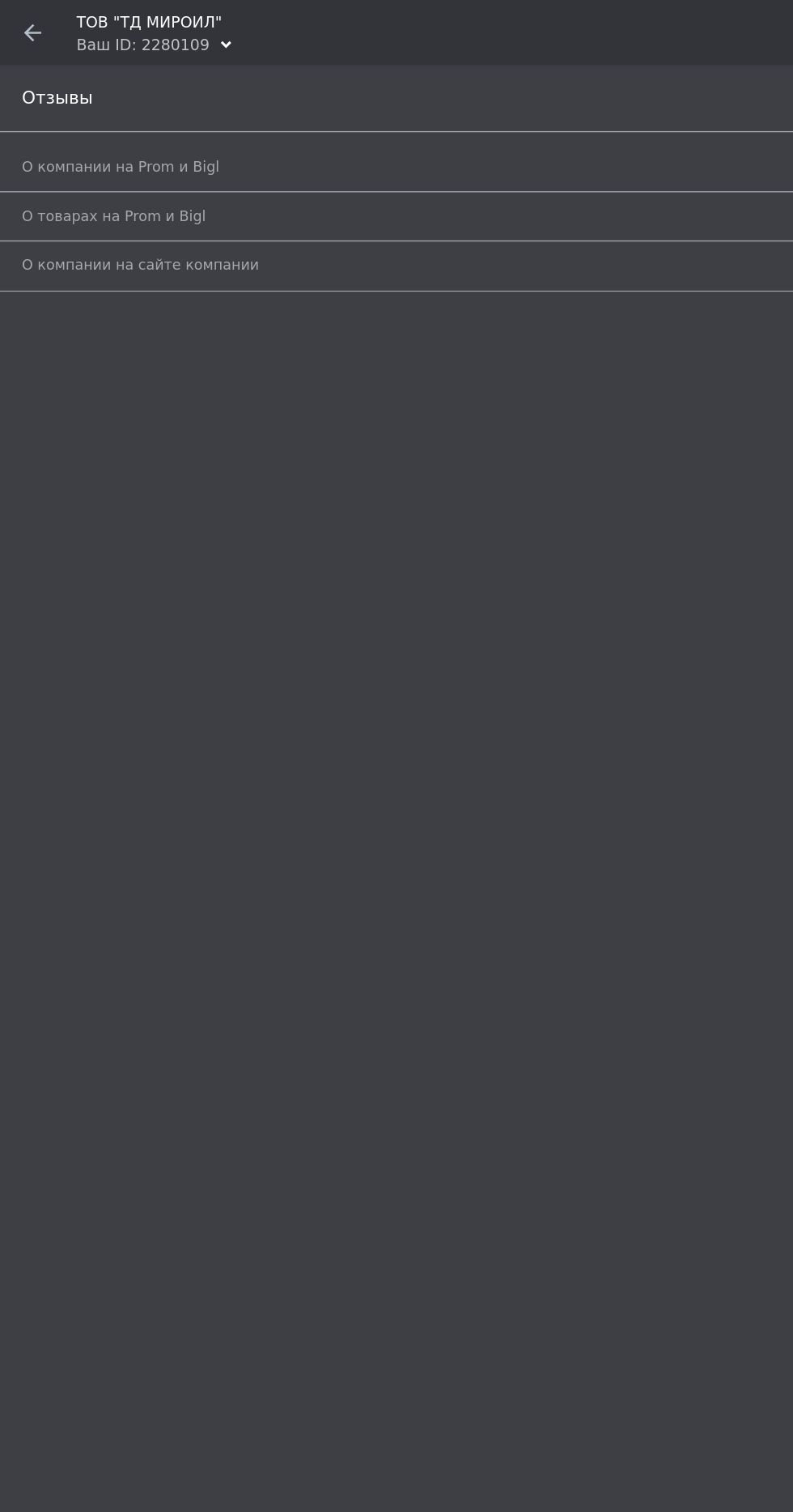
click at [60, 125] on span "О компании на Prom и Bigl" at bounding box center [89, 123] width 147 height 14
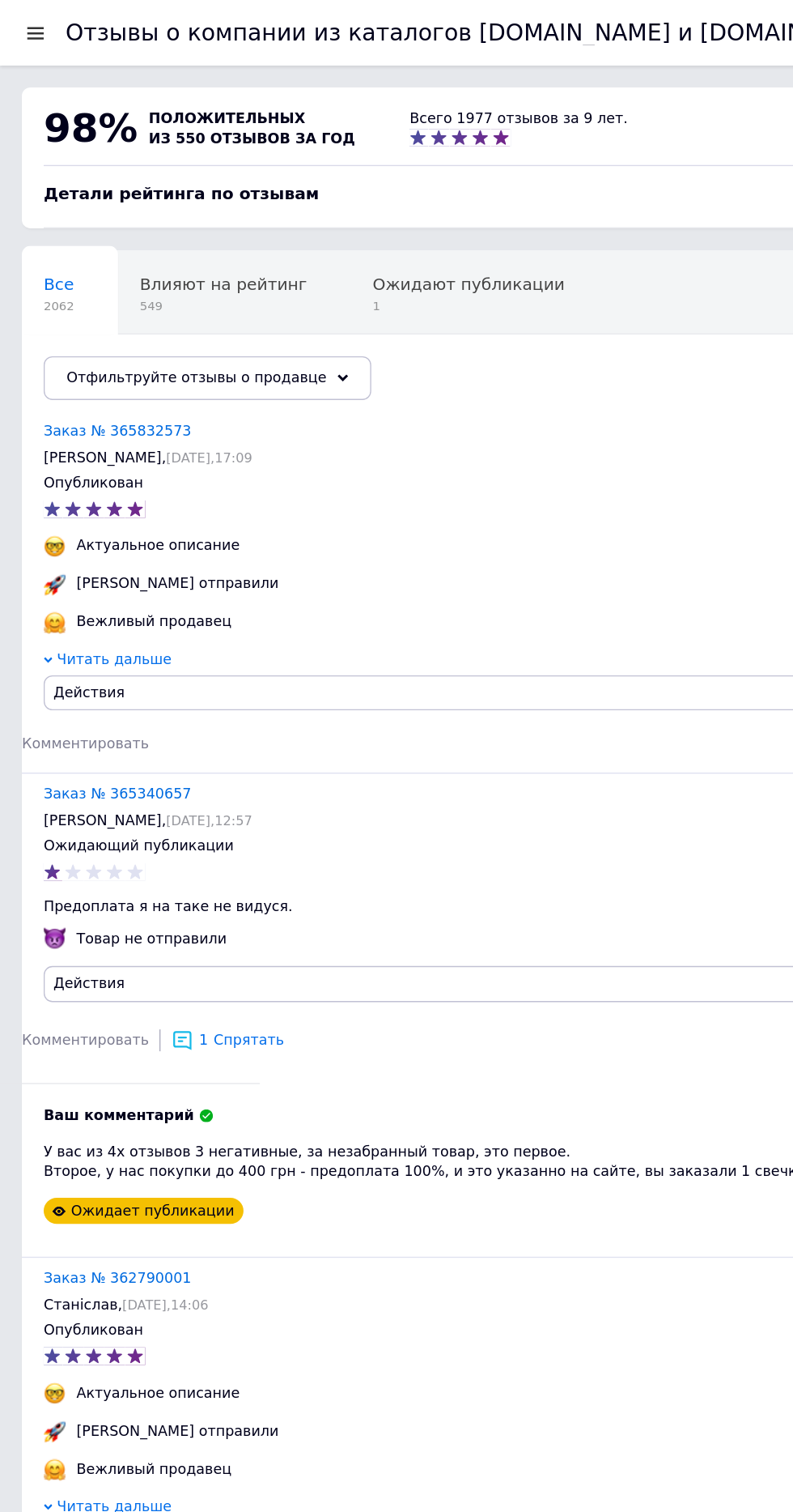
click at [28, 19] on div at bounding box center [26, 24] width 20 height 14
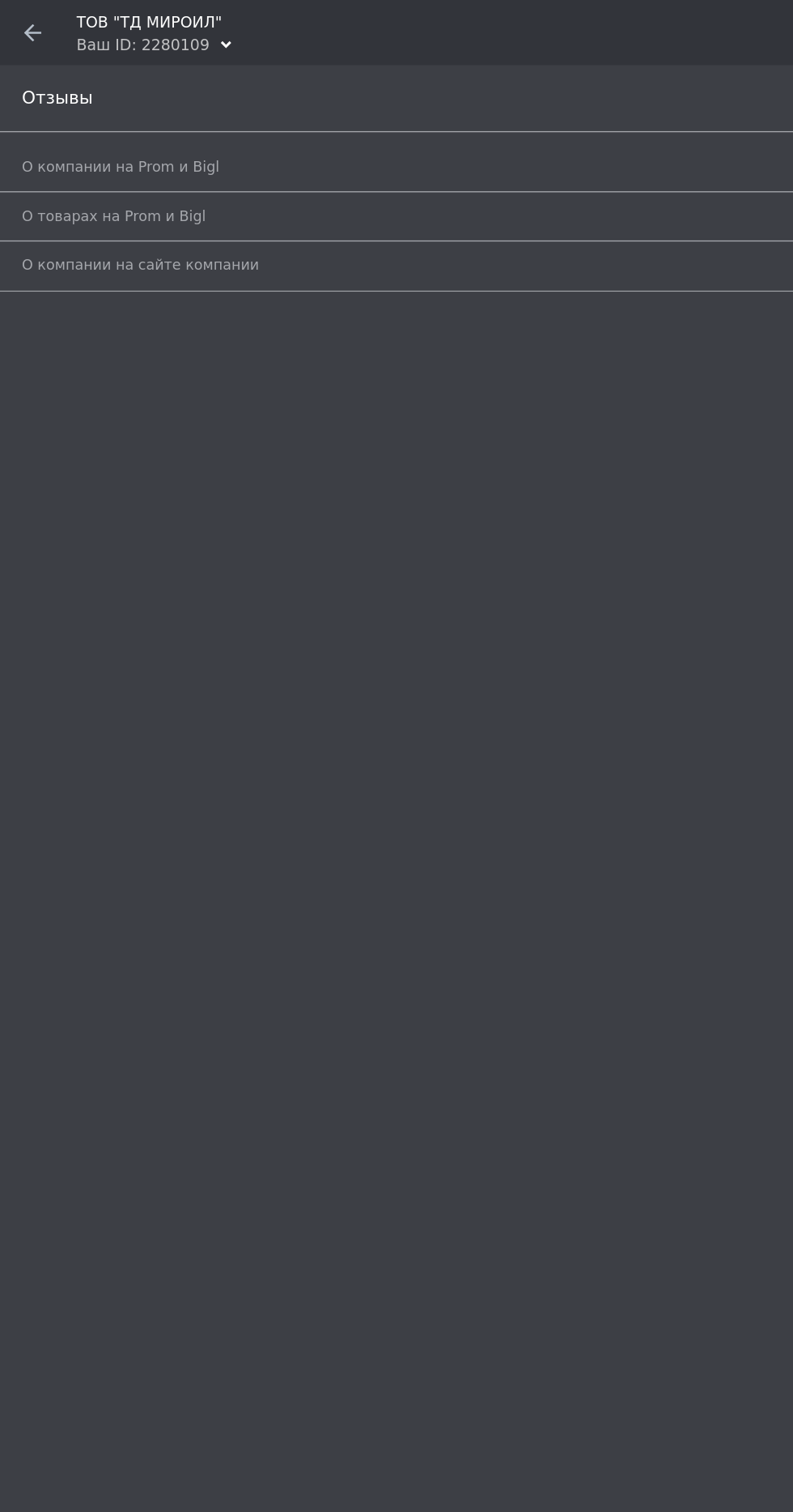
click at [33, 18] on span at bounding box center [24, 24] width 48 height 48
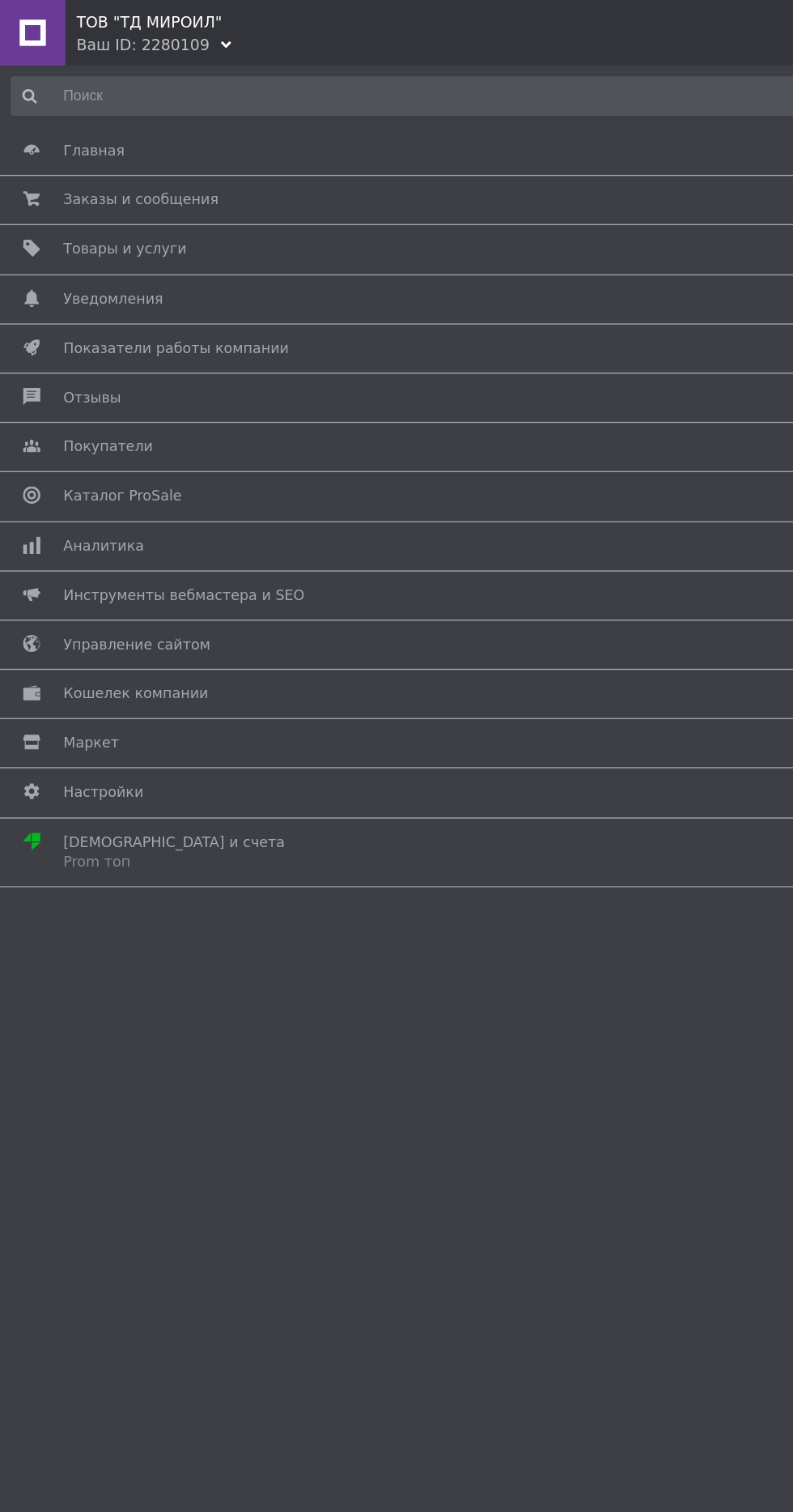
click at [85, 148] on span "Заказы и сообщения" at bounding box center [104, 148] width 115 height 14
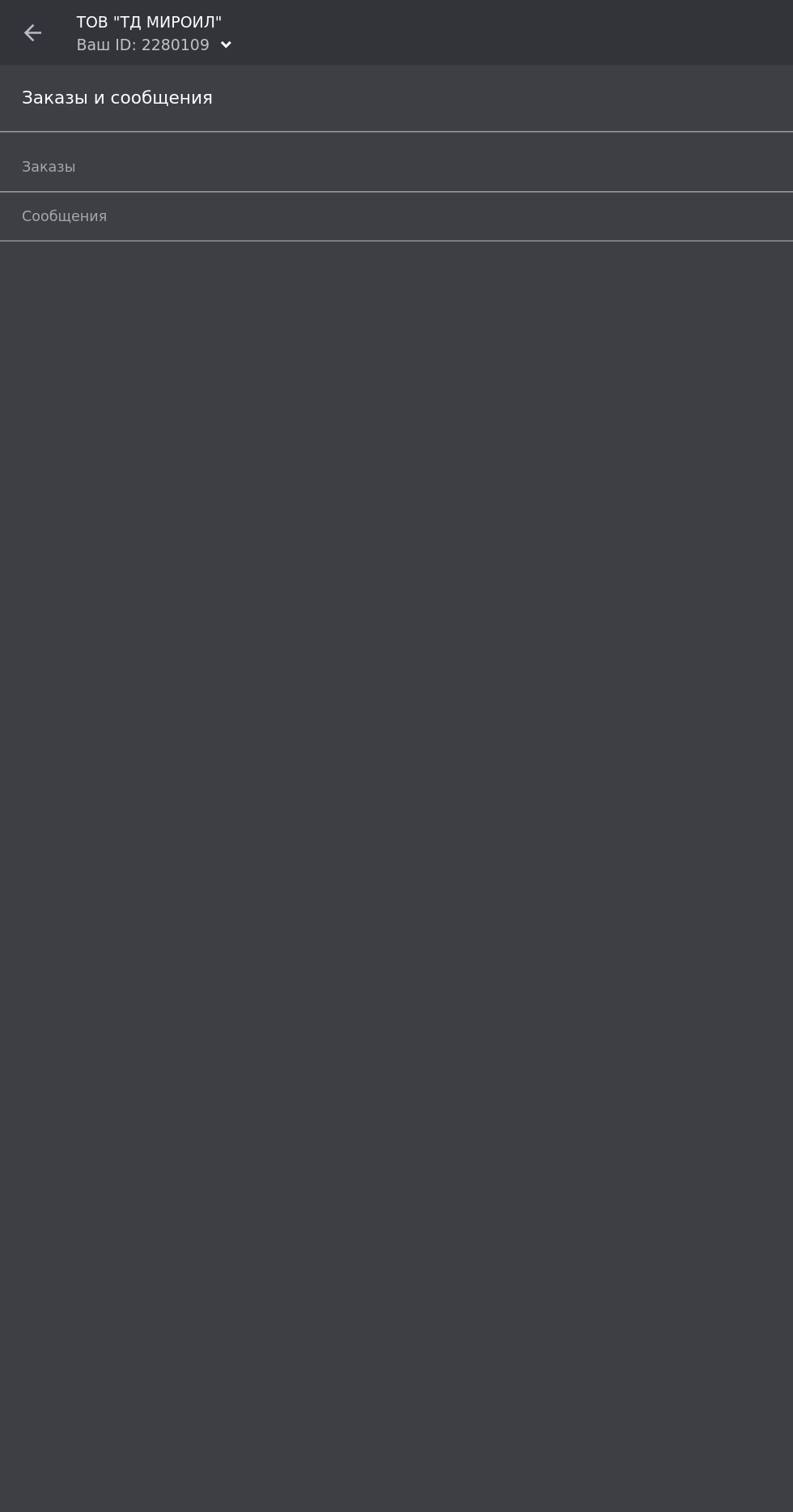
click at [42, 128] on span "Заказы" at bounding box center [36, 123] width 40 height 14
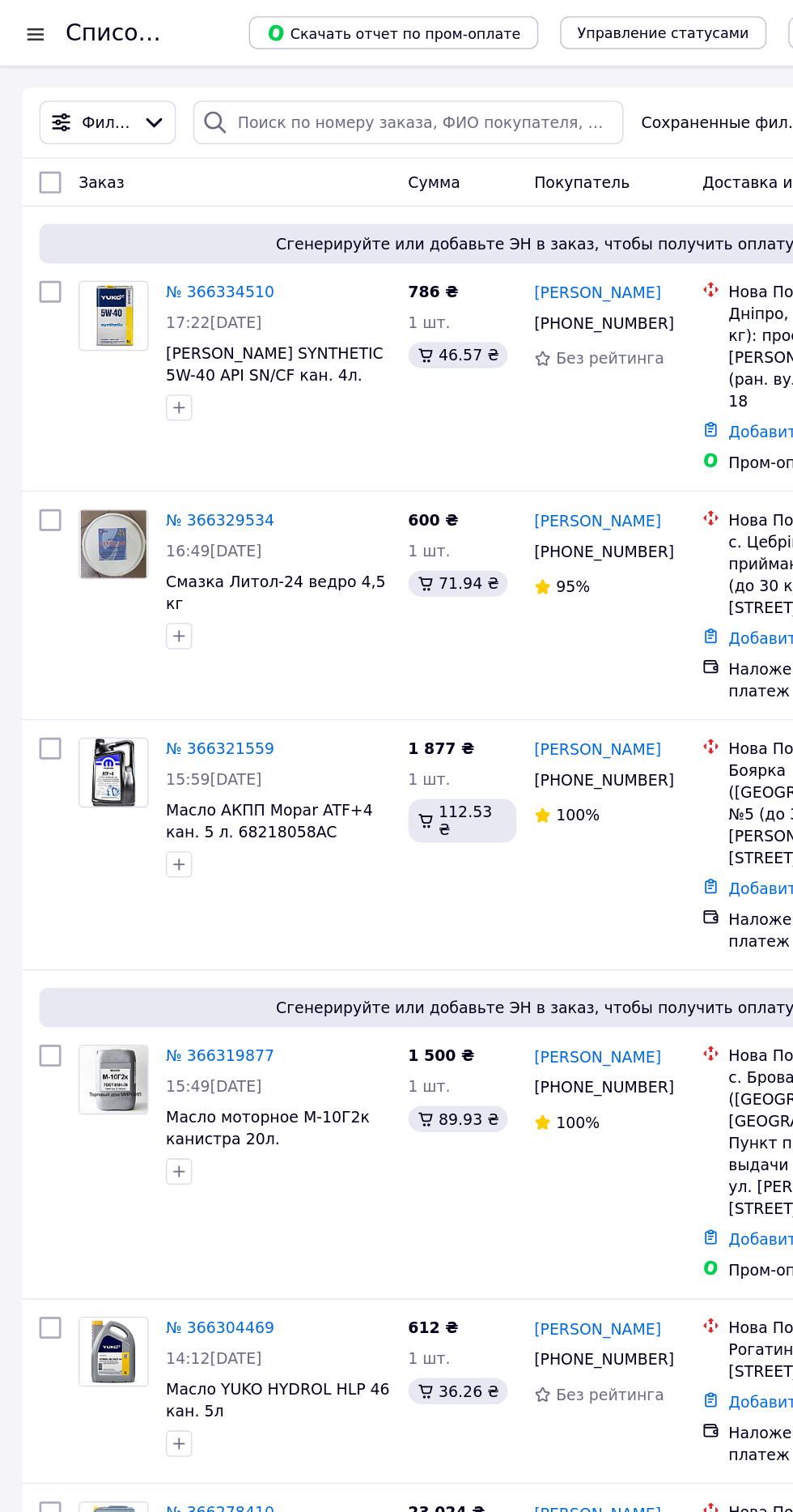
click at [26, 22] on div at bounding box center [26, 25] width 20 height 16
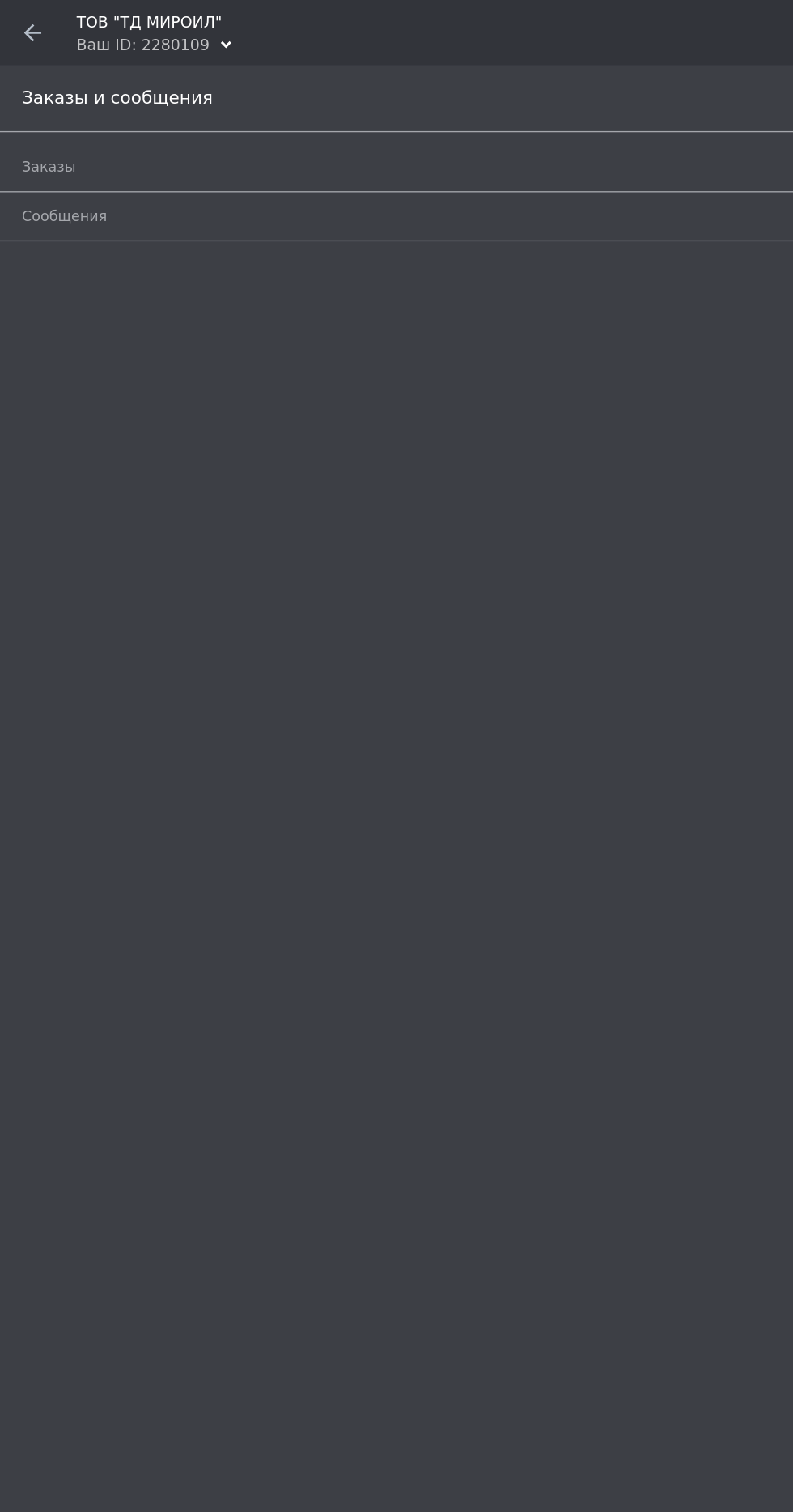
click at [28, 8] on span at bounding box center [24, 24] width 48 height 48
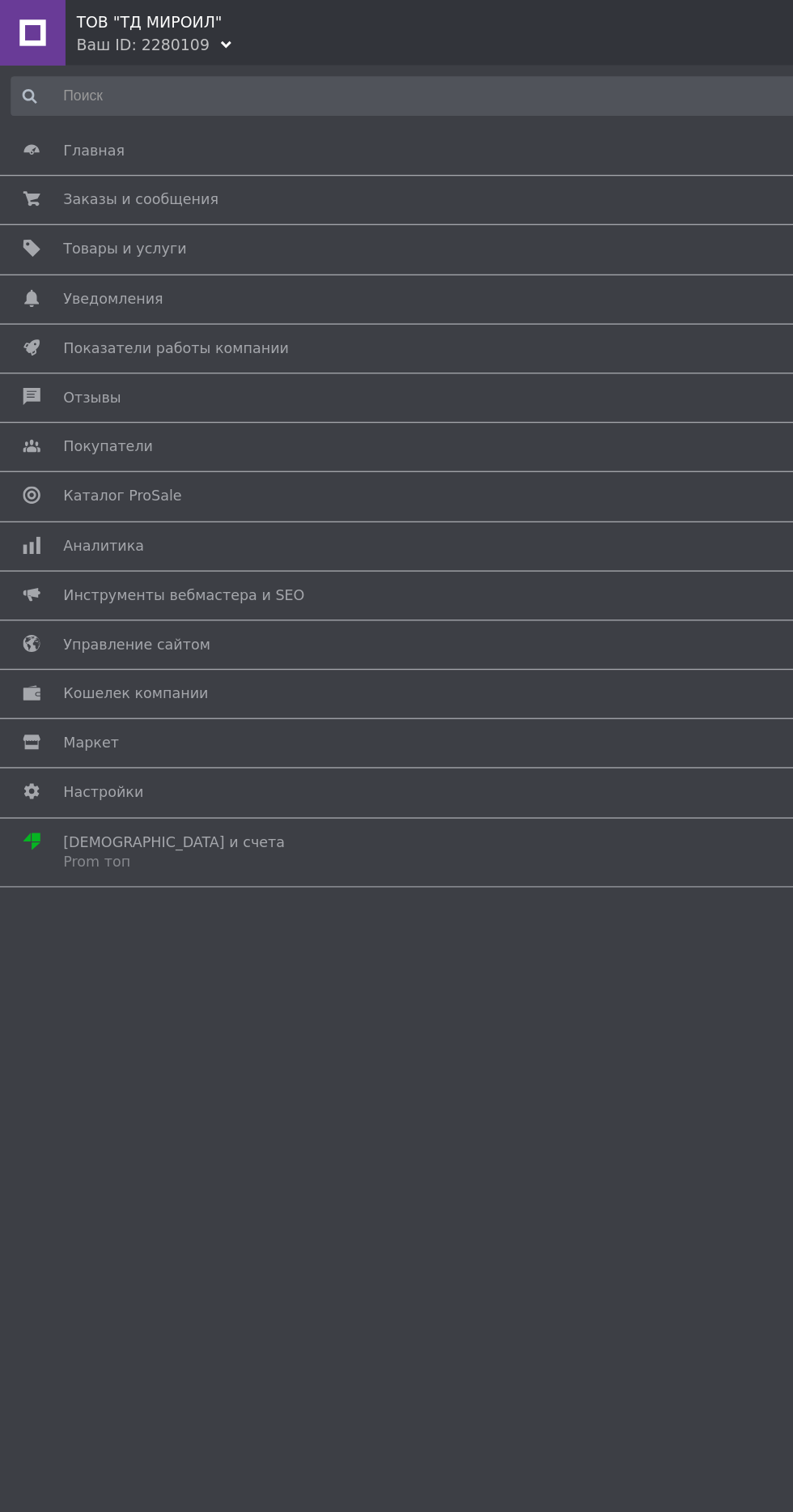
click at [101, 584] on span "Настройки" at bounding box center [393, 587] width 694 height 14
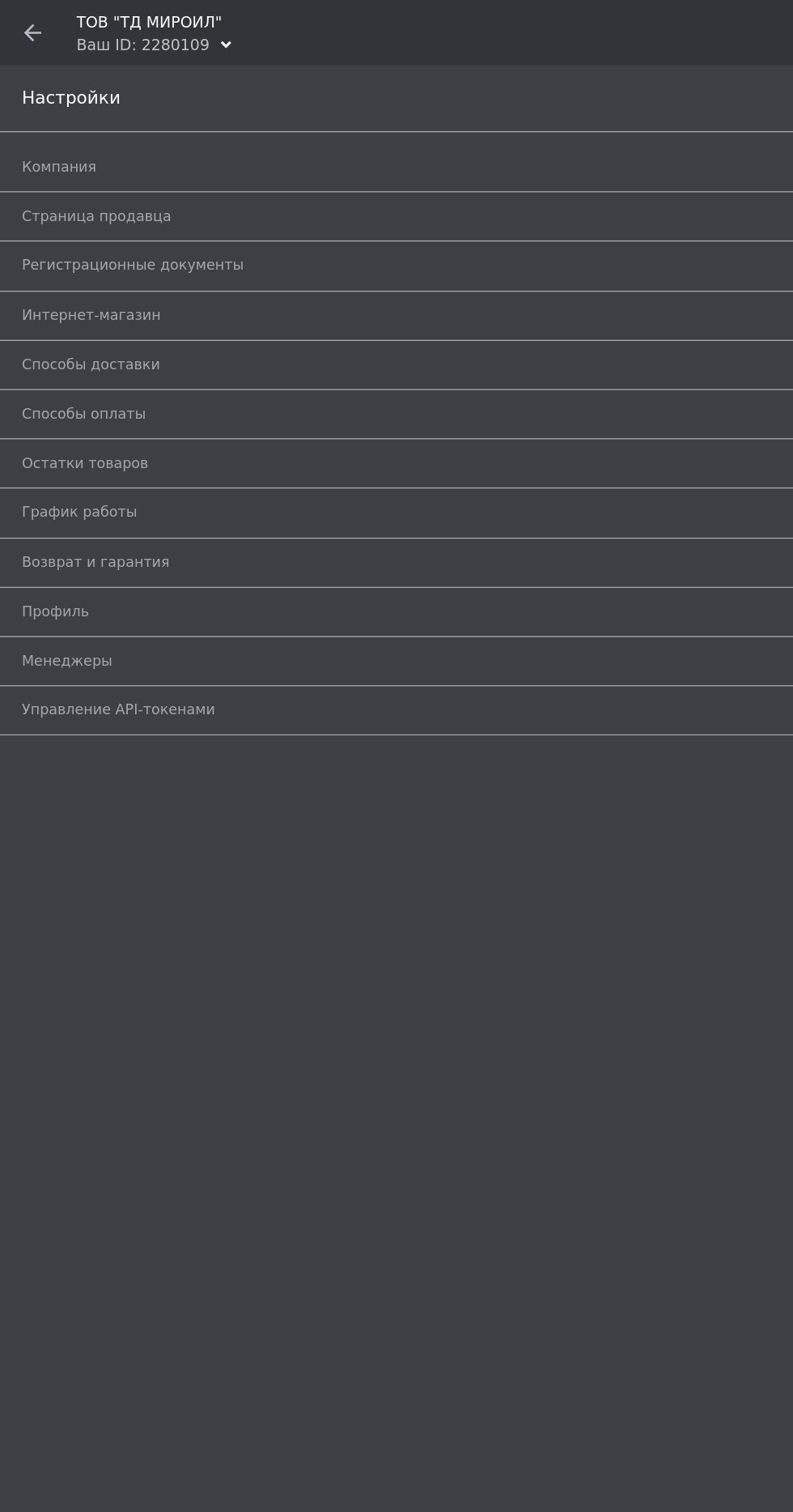
click at [48, 233] on span "Интернет-магазин" at bounding box center [67, 234] width 103 height 14
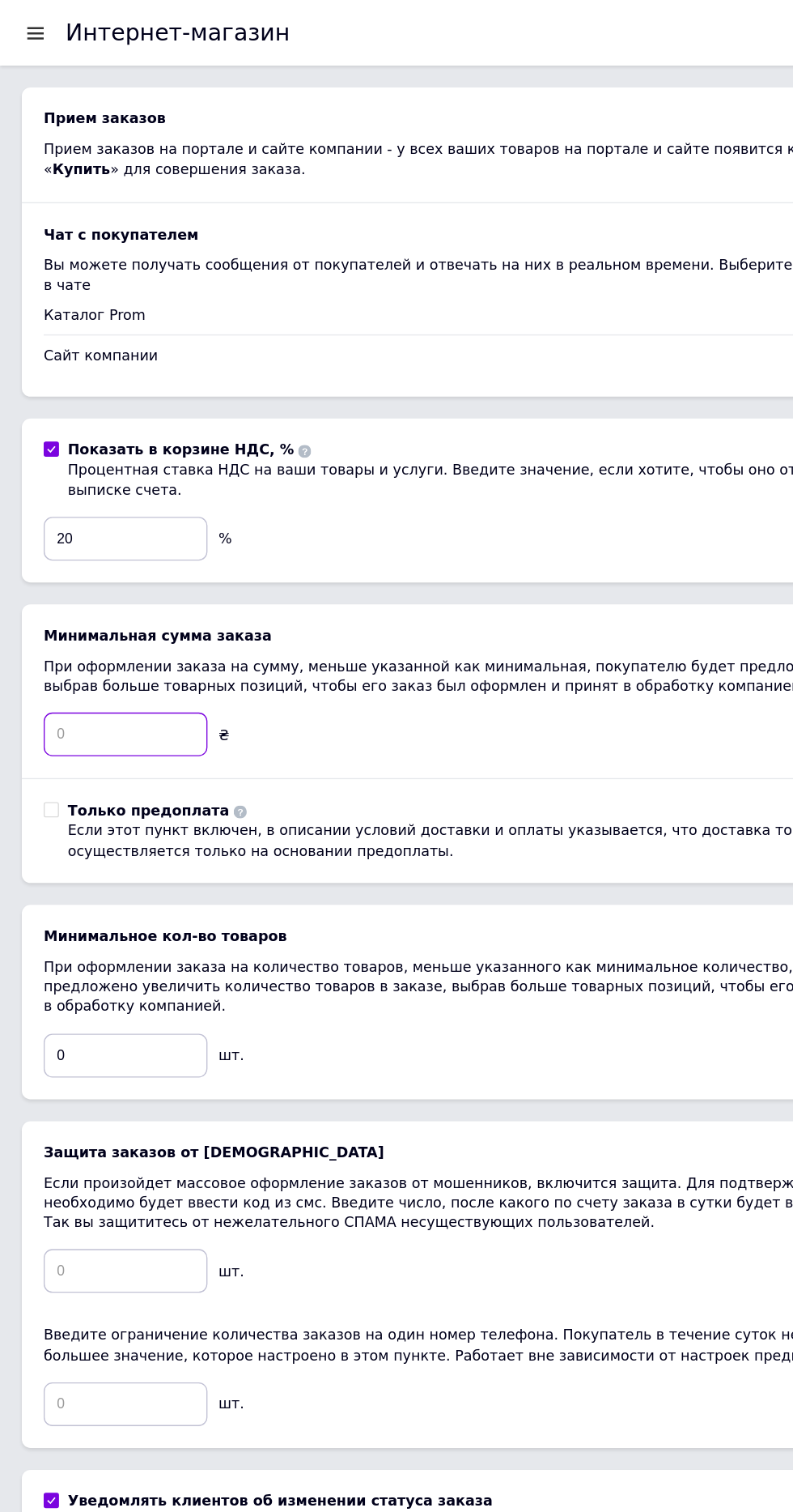
click at [81, 528] on input at bounding box center [93, 544] width 121 height 32
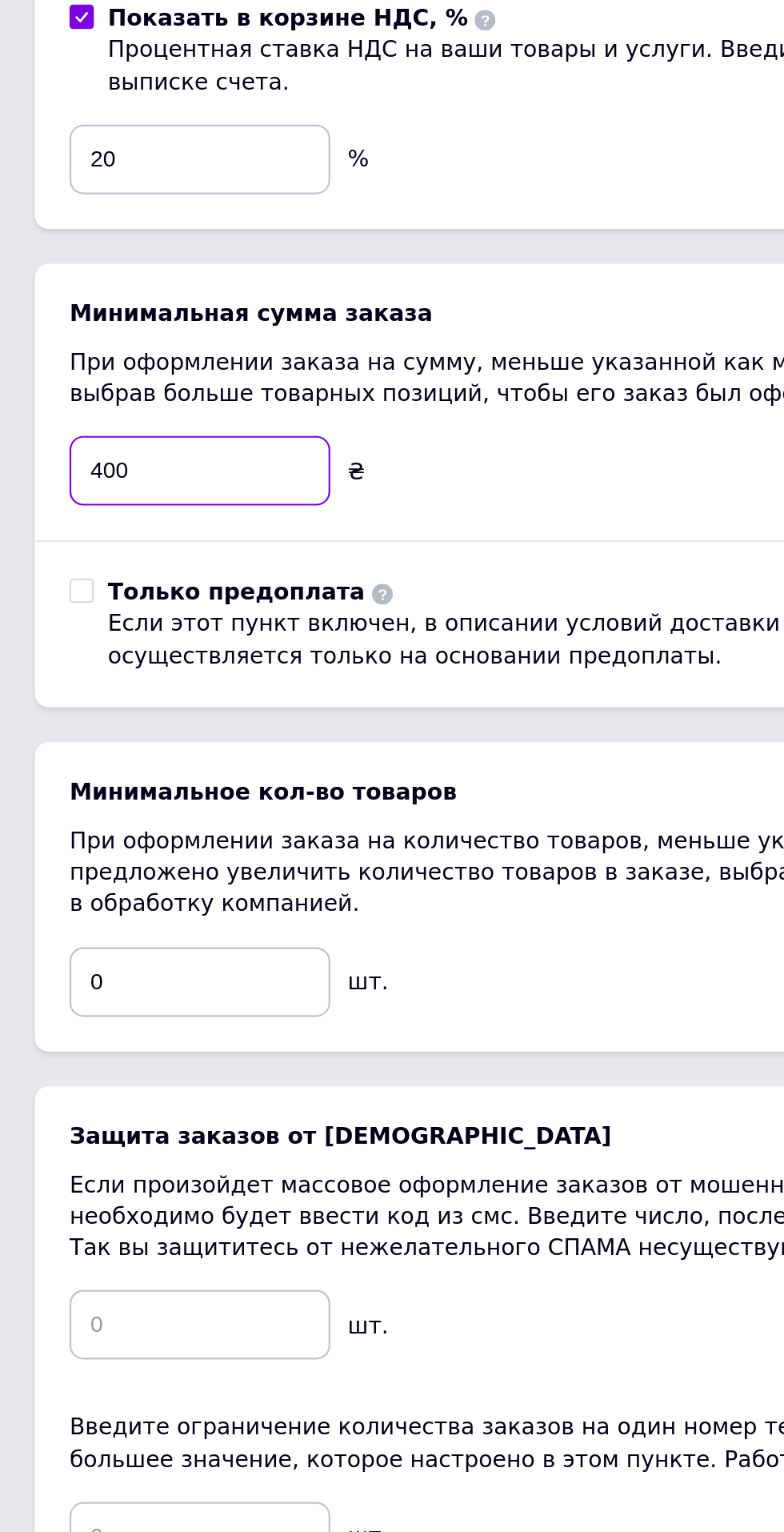
type input "400"
click at [43, 588] on input "Только предоплата Если этот пункт включен, в описании условий доставки и оплаты…" at bounding box center [37, 593] width 10 height 10
checkbox input "true"
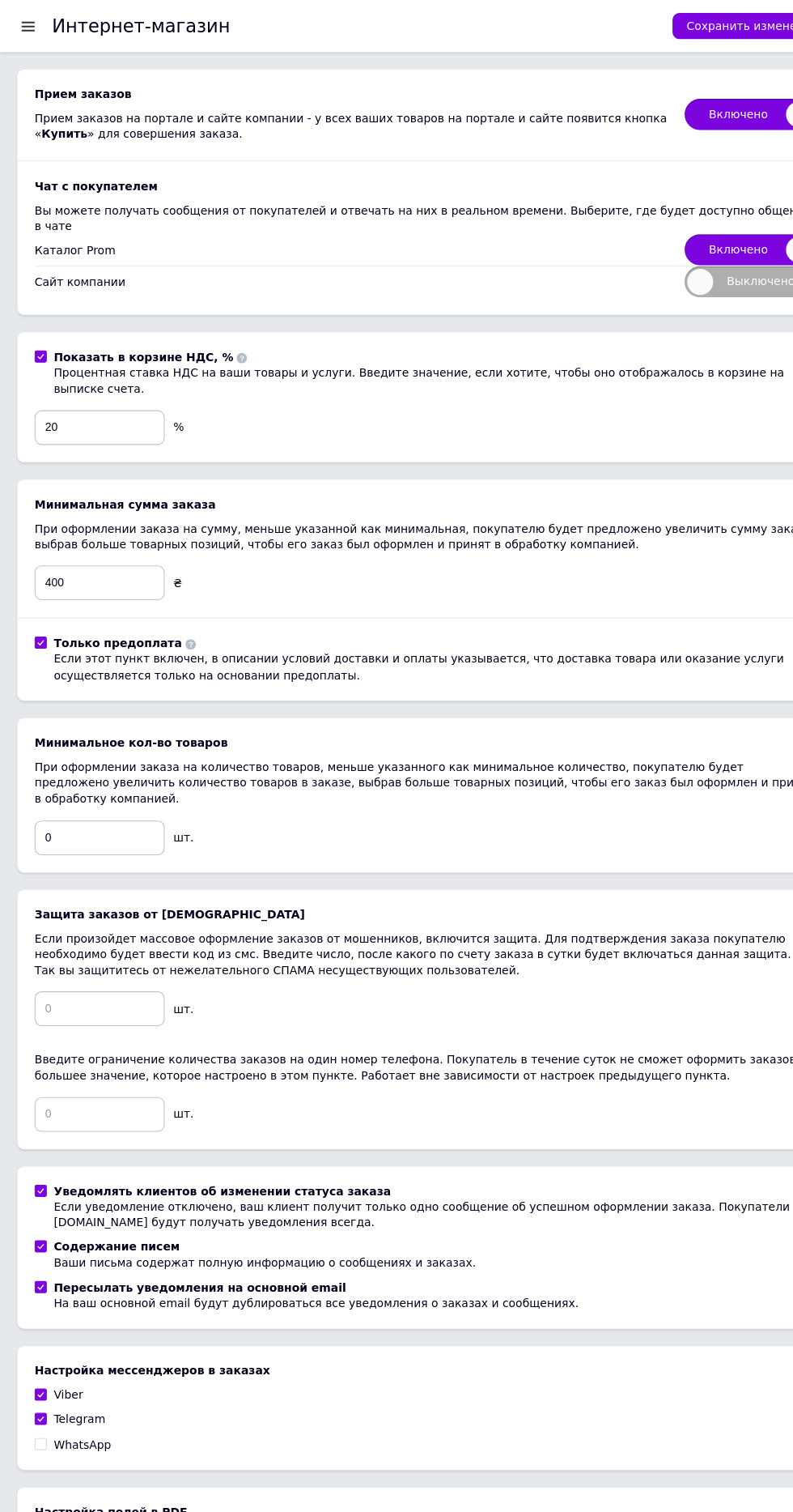
click at [697, 16] on button "Сохранить изменения" at bounding box center [702, 24] width 149 height 25
click at [79, 577] on div at bounding box center [396, 577] width 761 height 1
click at [93, 528] on input "400" at bounding box center [93, 544] width 121 height 32
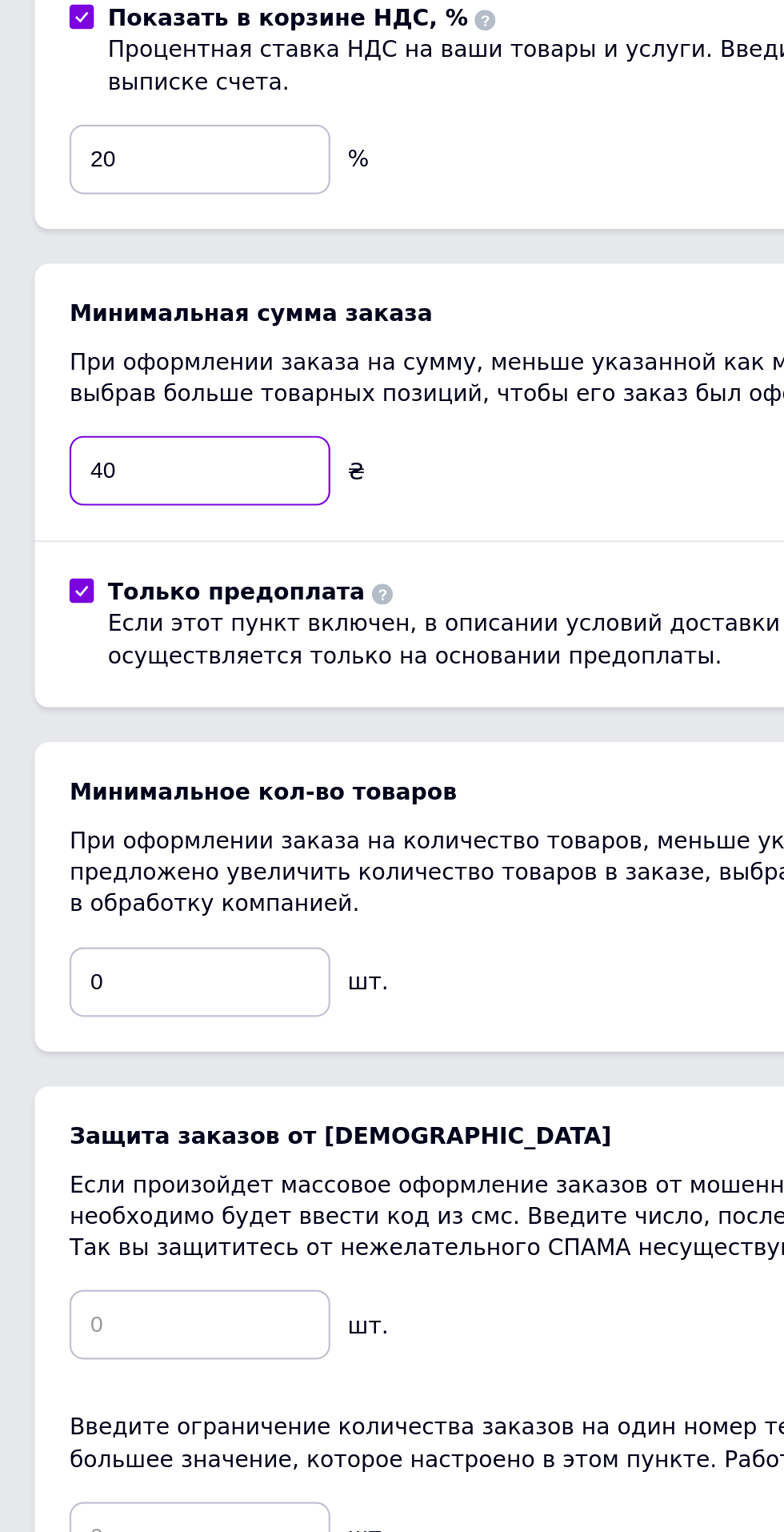
type input "4"
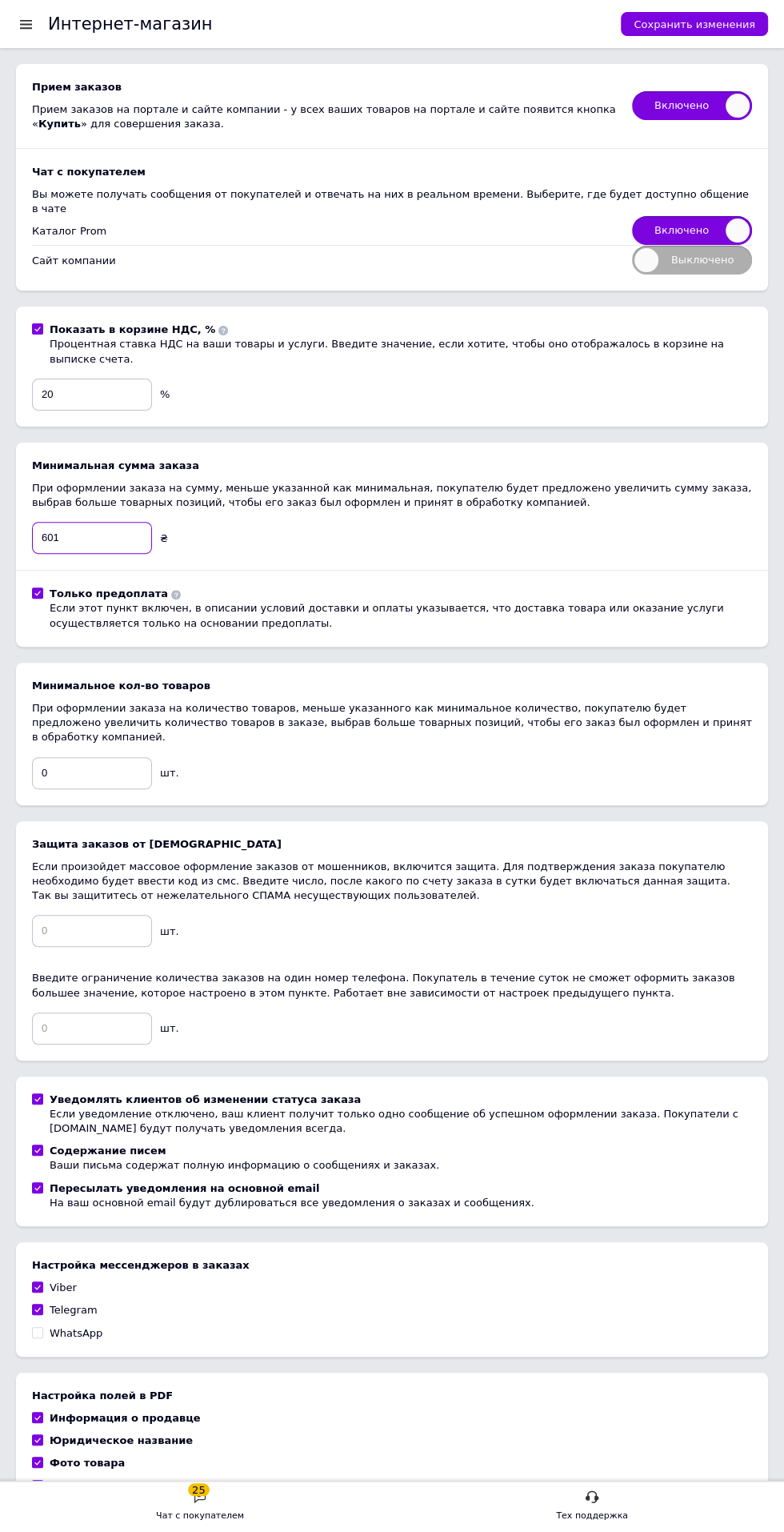
type input "601"
click at [723, 24] on span "Сохранить изменения" at bounding box center [694, 24] width 122 height 12
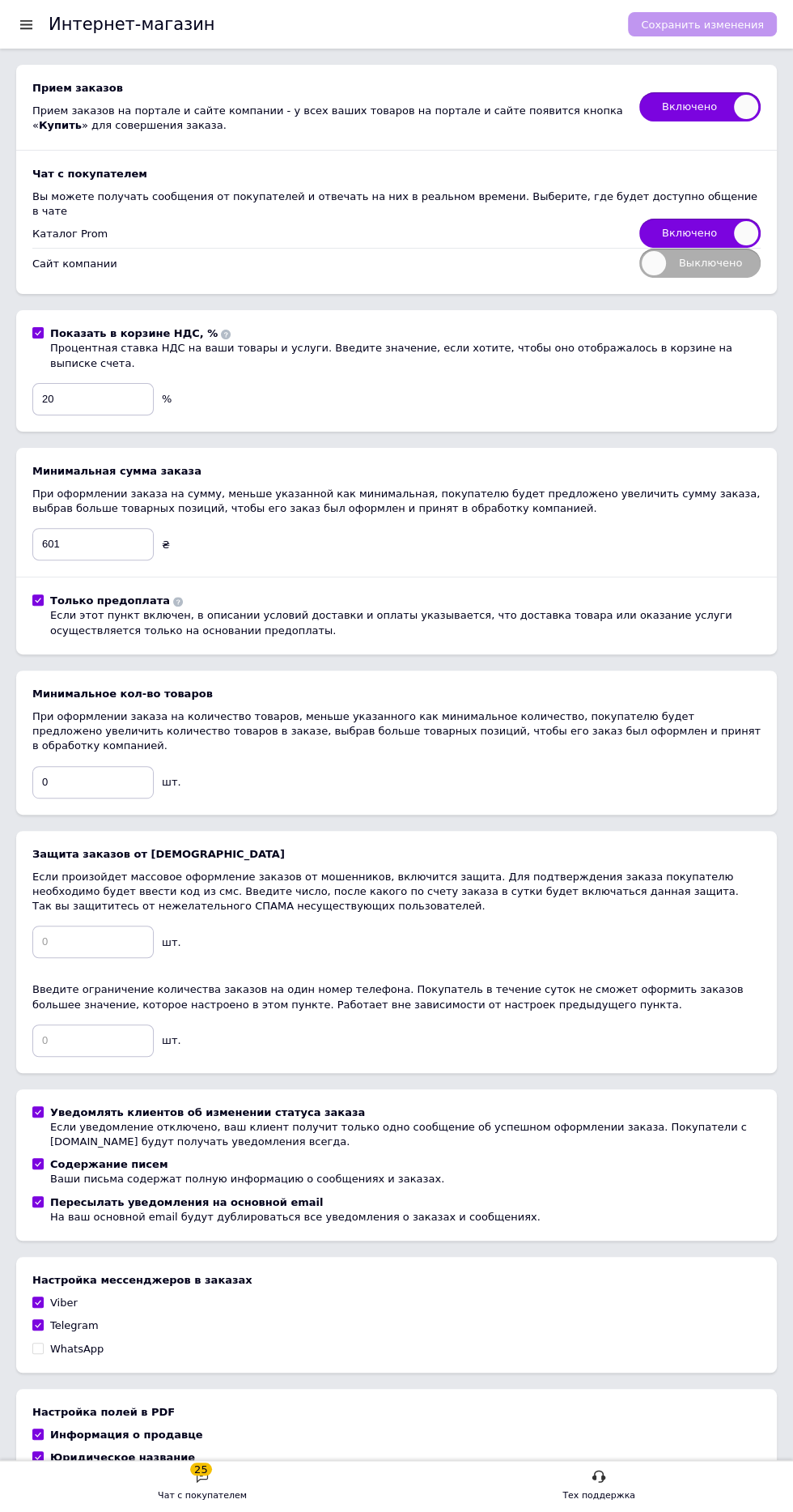
click at [173, 597] on use at bounding box center [177, 601] width 9 height 9
click at [531, 505] on div "Минимальная сумма заказа При оформлении заказа на сумму, меньше указанной как м…" at bounding box center [396, 550] width 728 height 174
click at [39, 595] on input "Только предоплата Если этот пункт включен, в описании условий доставки и оплаты…" at bounding box center [37, 600] width 10 height 10
click at [755, 33] on button "Сохранить изменения" at bounding box center [702, 24] width 149 height 25
click at [57, 608] on div "Если этот пункт включен, в описании условий доставки и оплаты указывается, что …" at bounding box center [405, 623] width 711 height 29
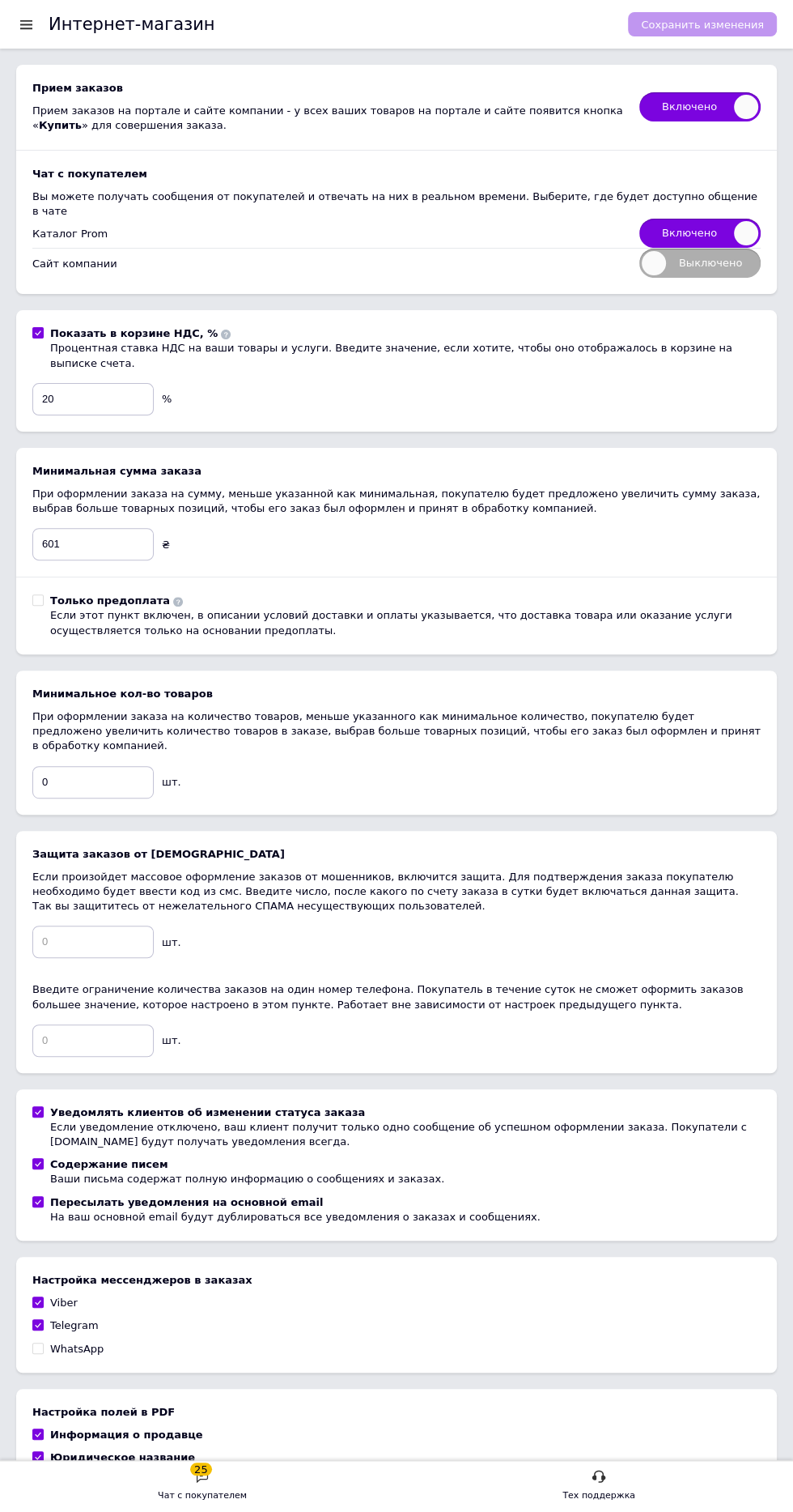
click at [43, 600] on input "Только предоплата Если этот пункт включен, в описании условий доставки и оплаты…" at bounding box center [37, 600] width 10 height 10
checkbox input "true"
click at [737, 24] on span "Сохранить изменения" at bounding box center [702, 25] width 123 height 12
click at [66, 528] on input "601" at bounding box center [93, 544] width 121 height 32
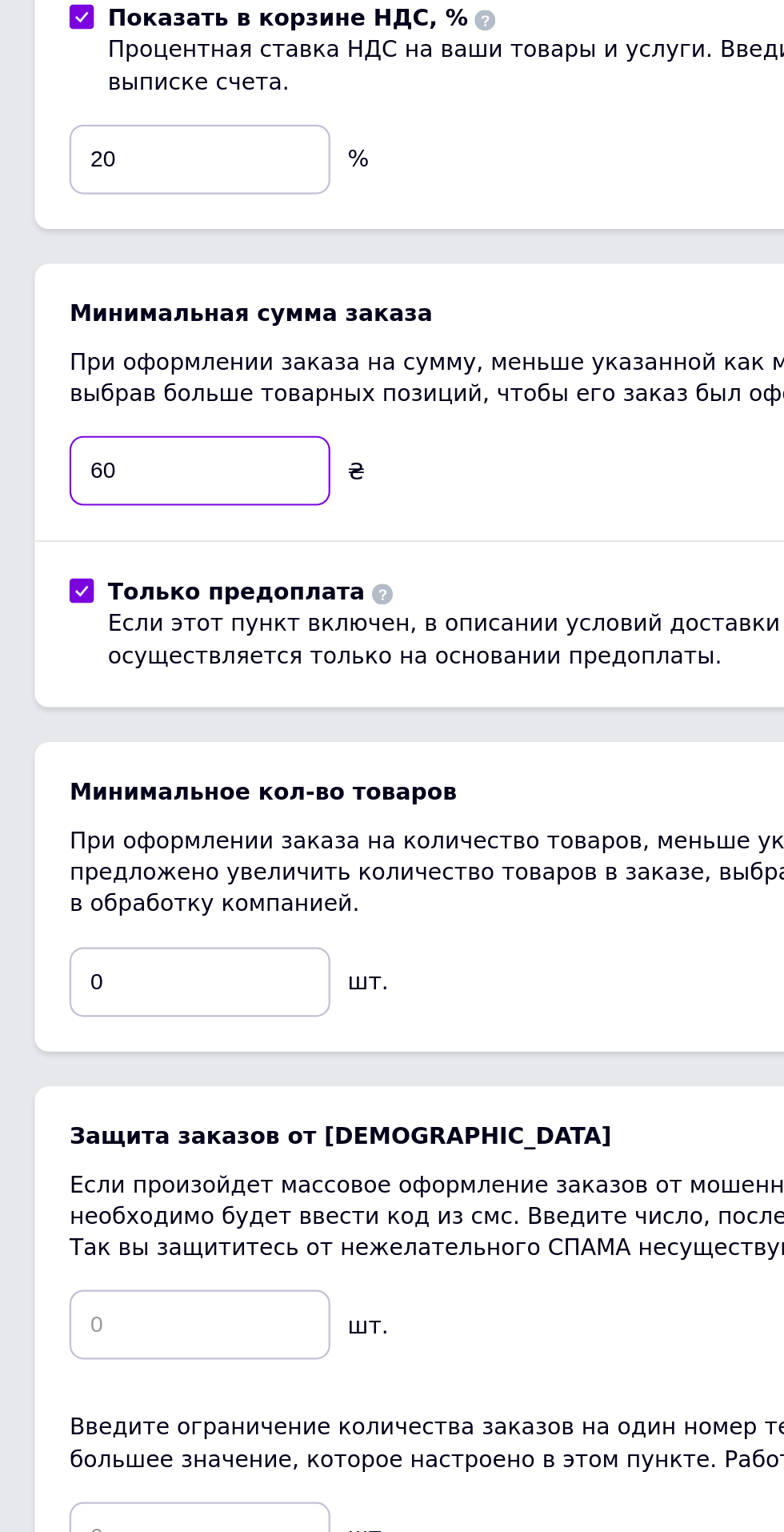
type input "6"
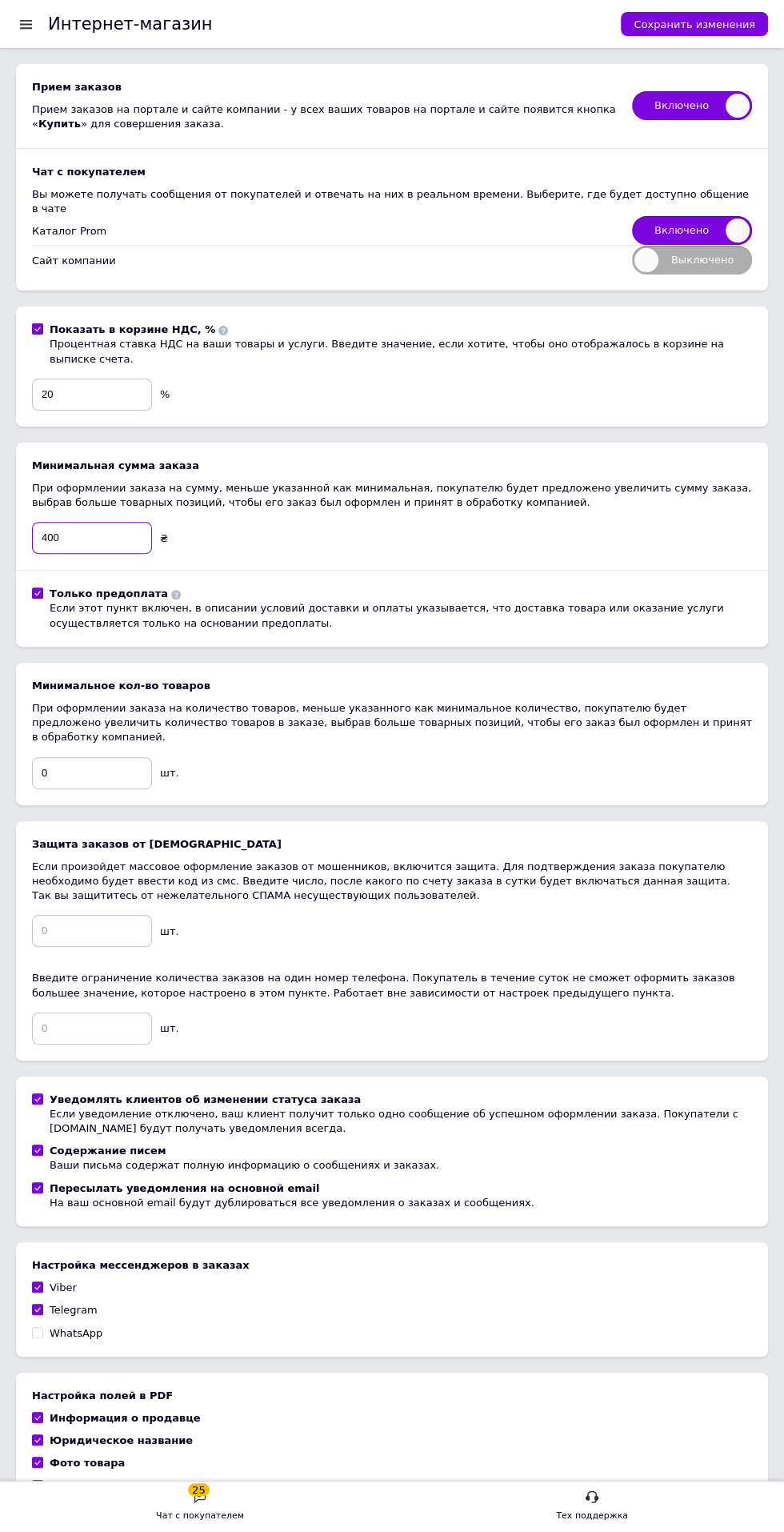
type input "400"
click at [713, 19] on span "Сохранить изменения" at bounding box center [694, 24] width 122 height 12
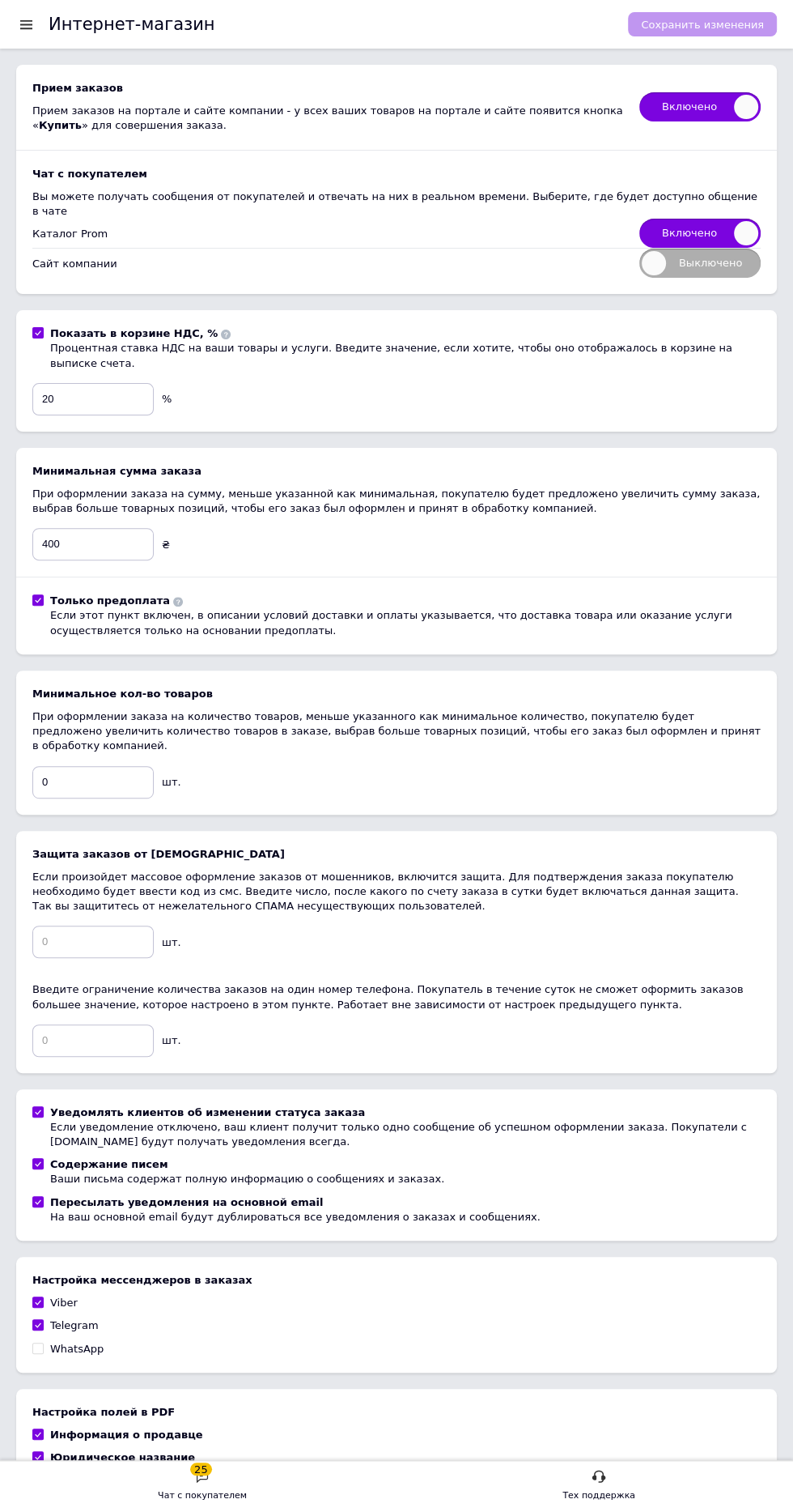
click at [31, 18] on div at bounding box center [26, 24] width 20 height 14
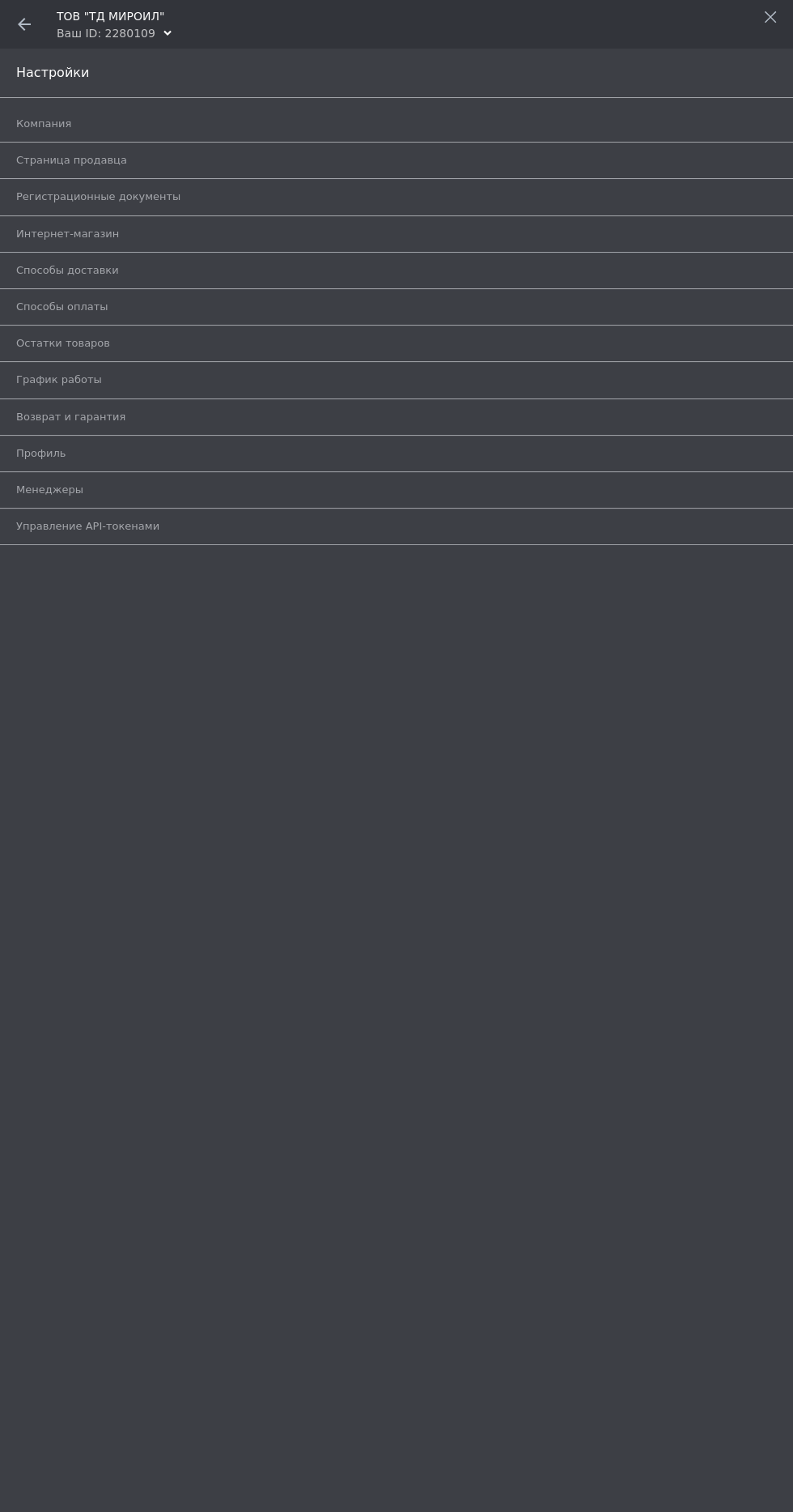
click at [27, 26] on icon at bounding box center [24, 24] width 13 height 13
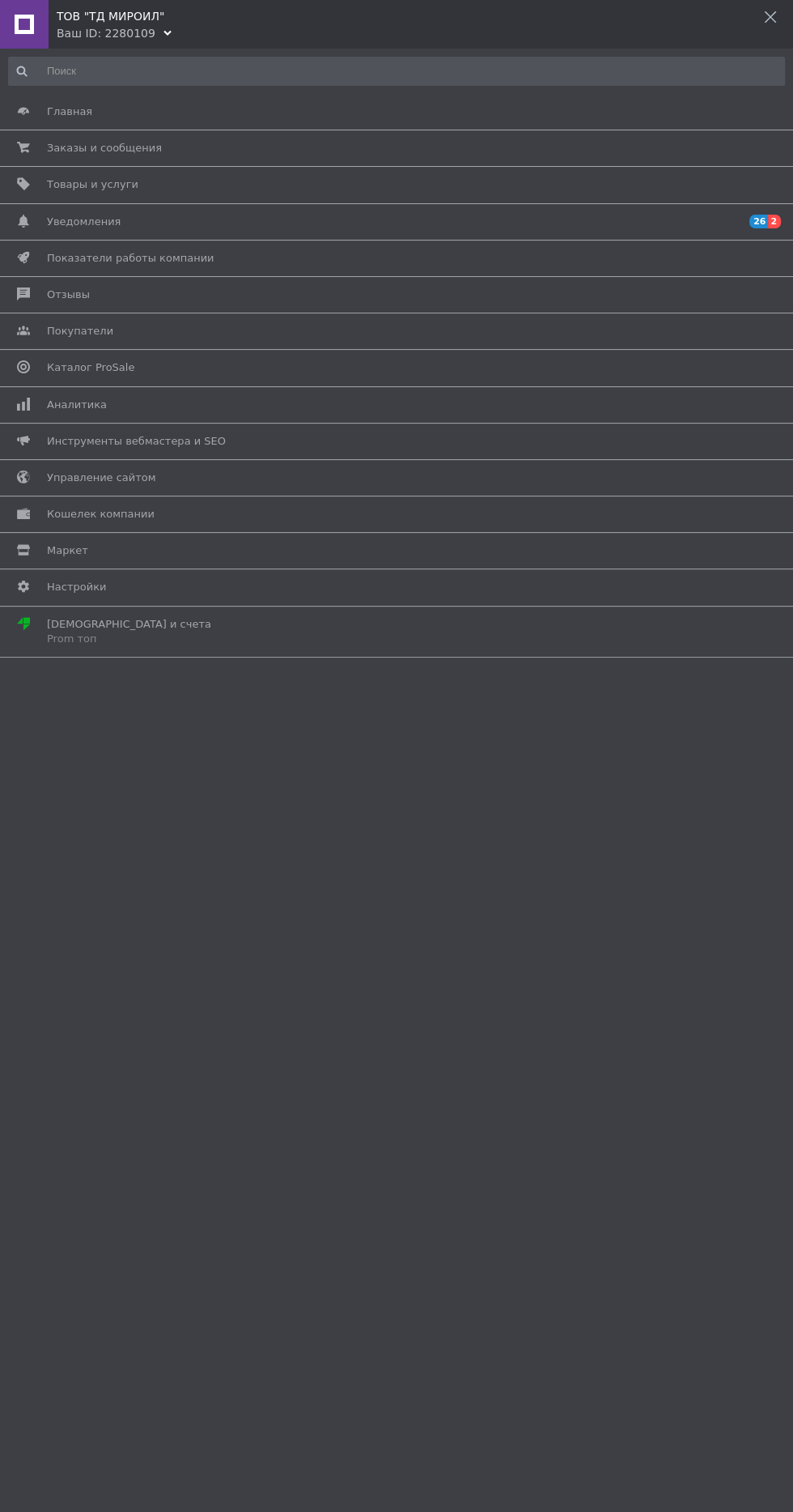
click at [78, 215] on span "Уведомления" at bounding box center [83, 222] width 74 height 14
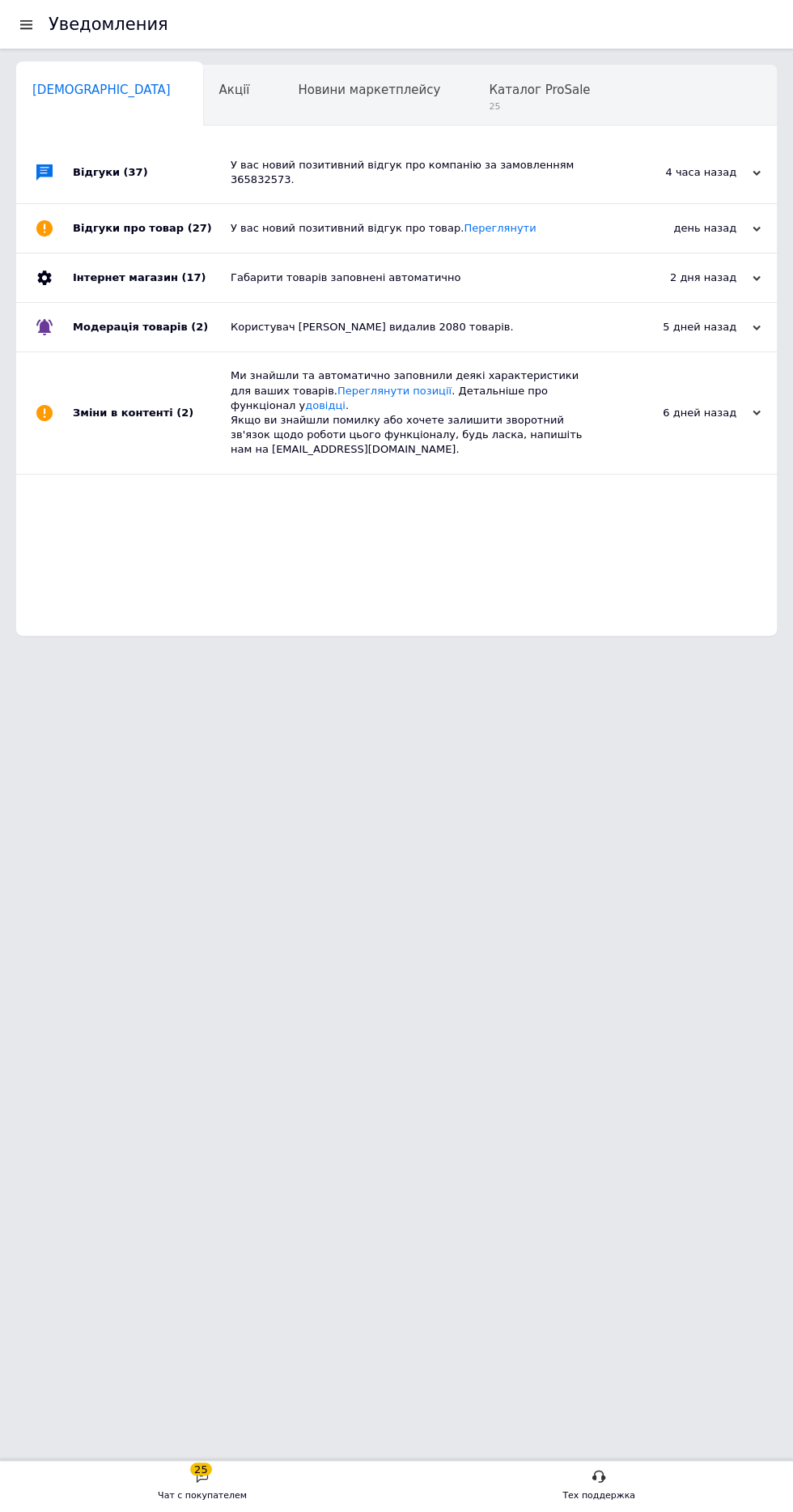
scroll to position [0, 8]
click at [698, 221] on div "день назад" at bounding box center [680, 228] width 162 height 14
